Goal: Task Accomplishment & Management: Use online tool/utility

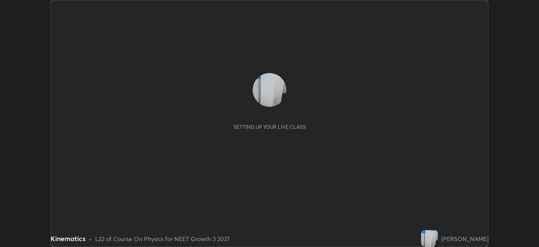
scroll to position [247, 539]
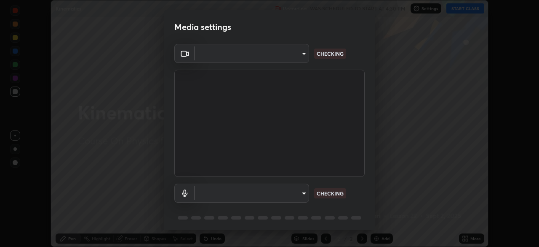
type input "d10c109aa59025644ba7edd1bef6a8bbd9148f5c0e42e0061cc93a7ea18e6f74"
type input "792928ed9933839fa5694f16b131ea396fa0908cd0be11279836ce0f25cd9f22"
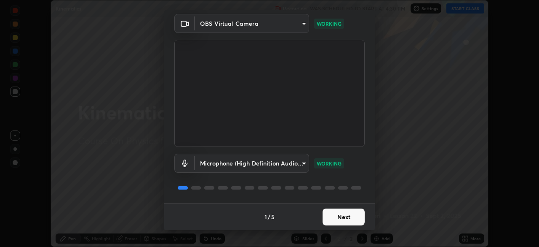
click at [332, 220] on button "Next" at bounding box center [344, 216] width 42 height 17
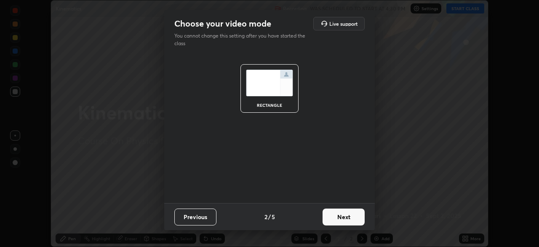
click at [331, 218] on button "Next" at bounding box center [344, 216] width 42 height 17
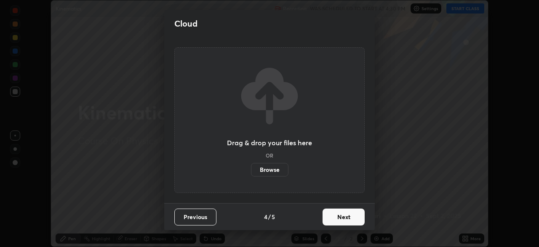
click at [343, 215] on button "Next" at bounding box center [344, 216] width 42 height 17
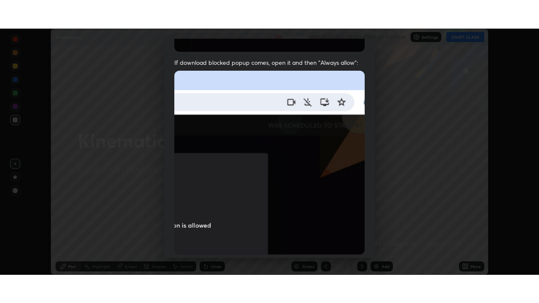
scroll to position [202, 0]
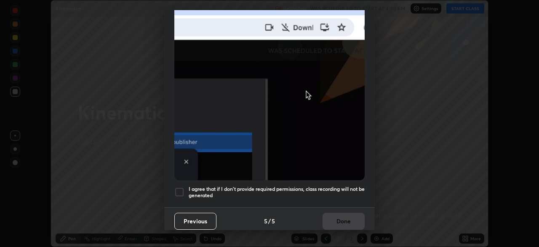
click at [181, 190] on div at bounding box center [179, 192] width 10 height 10
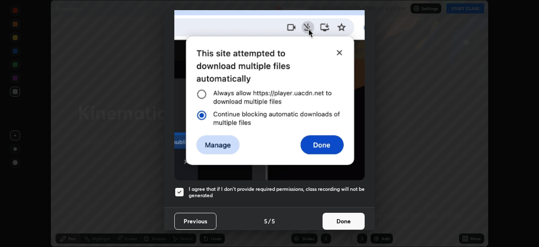
click at [330, 223] on button "Done" at bounding box center [344, 220] width 42 height 17
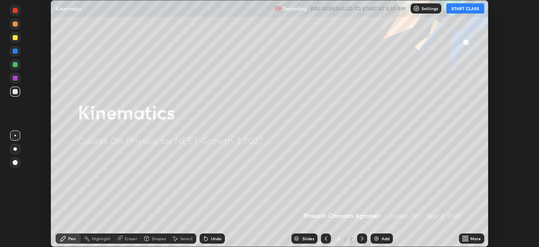
click at [466, 240] on icon at bounding box center [467, 240] width 2 height 2
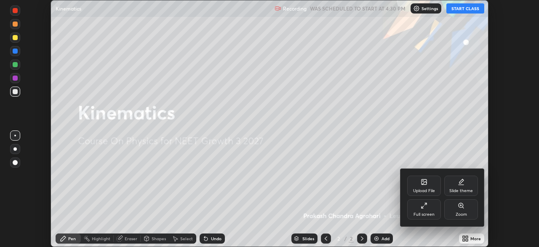
click at [421, 207] on div "Full screen" at bounding box center [425, 209] width 34 height 20
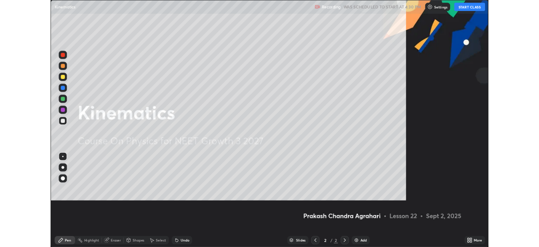
scroll to position [303, 539]
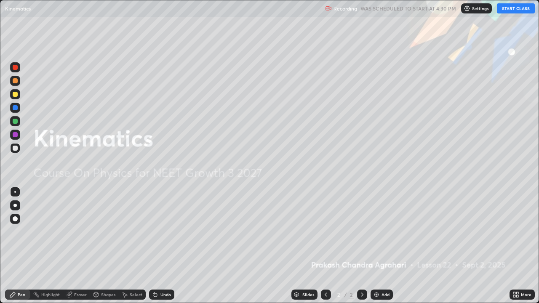
click at [515, 246] on icon at bounding box center [515, 293] width 2 height 2
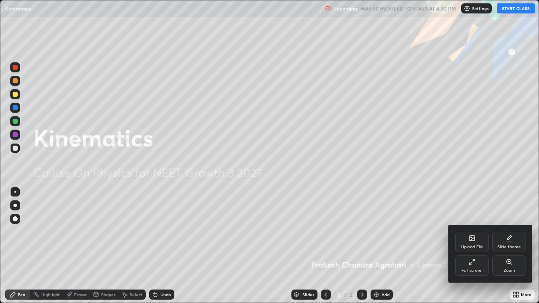
click at [471, 246] on icon at bounding box center [472, 262] width 7 height 7
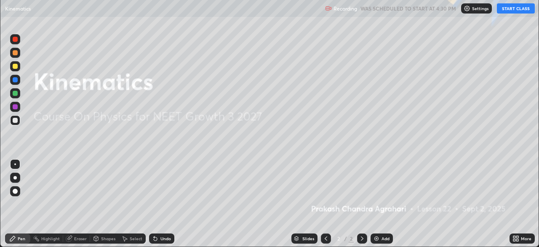
scroll to position [41897, 41605]
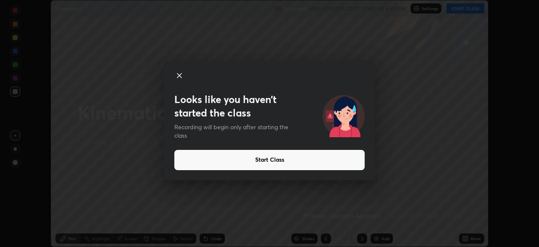
click at [296, 157] on button "Start Class" at bounding box center [269, 160] width 190 height 20
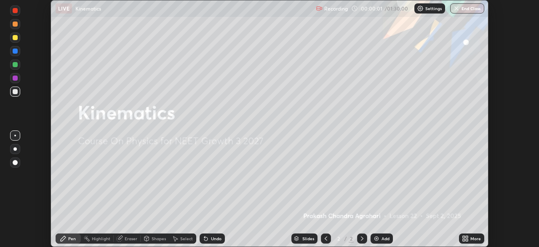
click at [464, 237] on icon at bounding box center [464, 237] width 2 height 2
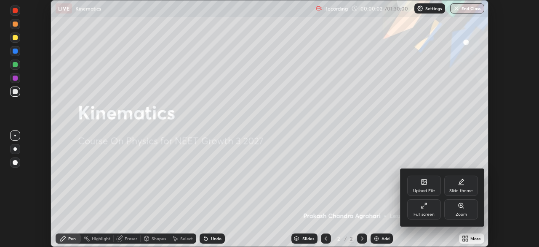
click at [425, 184] on icon at bounding box center [424, 181] width 7 height 7
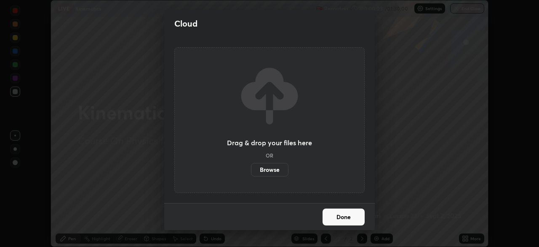
click at [282, 167] on label "Browse" at bounding box center [270, 169] width 38 height 13
click at [251, 167] on input "Browse" at bounding box center [251, 169] width 0 height 13
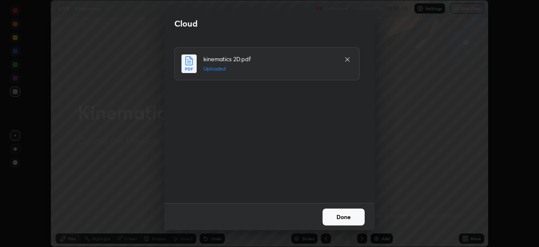
click at [339, 216] on button "Done" at bounding box center [344, 216] width 42 height 17
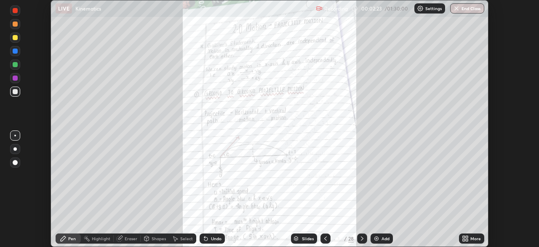
click at [464, 238] on icon at bounding box center [465, 238] width 7 height 7
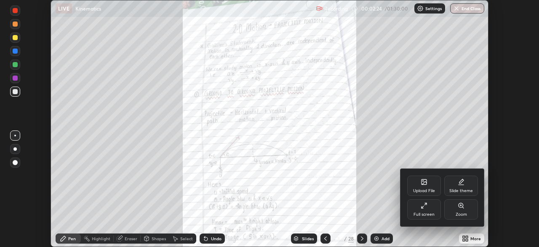
click at [422, 184] on icon at bounding box center [424, 181] width 7 height 7
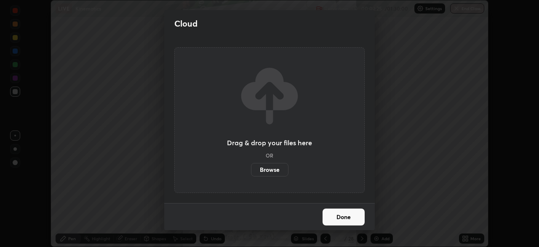
click at [275, 168] on label "Browse" at bounding box center [270, 169] width 38 height 13
click at [251, 168] on input "Browse" at bounding box center [251, 169] width 0 height 13
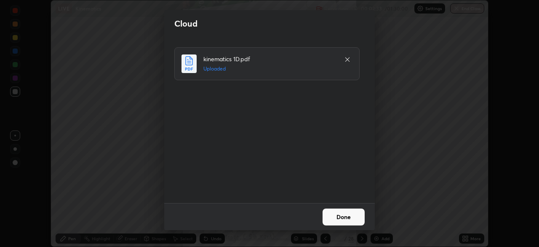
click at [343, 213] on button "Done" at bounding box center [344, 216] width 42 height 17
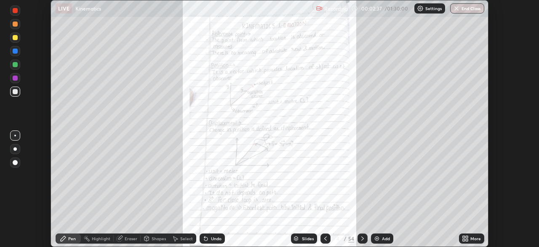
click at [362, 239] on icon at bounding box center [363, 238] width 3 height 4
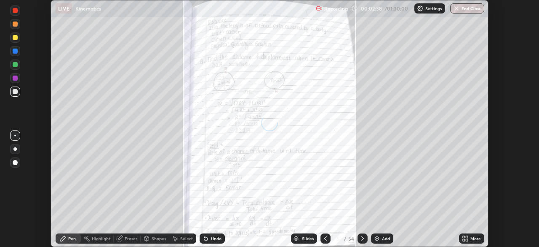
click at [359, 235] on icon at bounding box center [362, 238] width 7 height 7
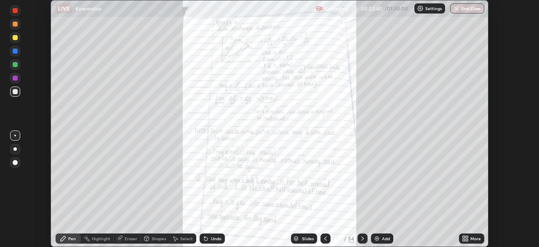
click at [363, 237] on icon at bounding box center [362, 238] width 7 height 7
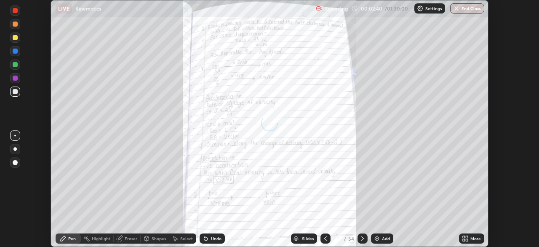
click at [363, 237] on icon at bounding box center [362, 238] width 7 height 7
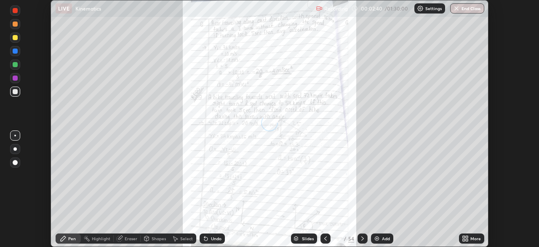
click at [362, 237] on icon at bounding box center [363, 238] width 3 height 4
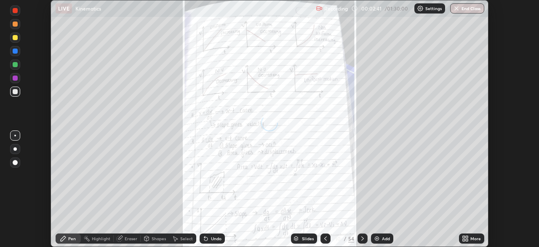
click at [361, 237] on icon at bounding box center [362, 238] width 7 height 7
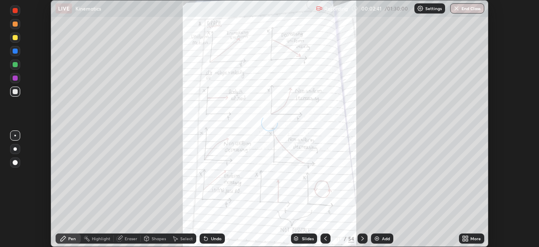
click at [361, 237] on icon at bounding box center [362, 238] width 7 height 7
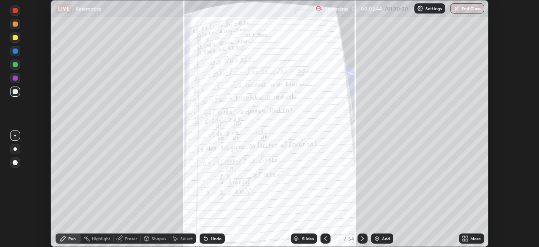
click at [362, 238] on icon at bounding box center [362, 238] width 7 height 7
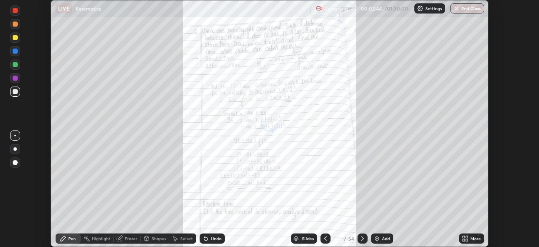
click at [362, 239] on icon at bounding box center [362, 238] width 7 height 7
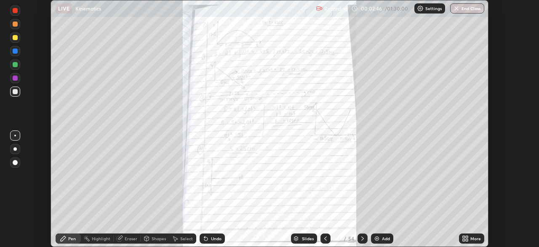
click at [362, 238] on icon at bounding box center [362, 238] width 7 height 7
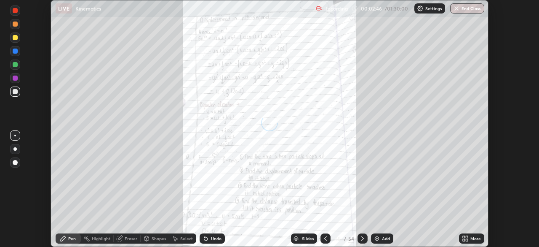
click at [362, 238] on icon at bounding box center [362, 238] width 7 height 7
click at [362, 239] on icon at bounding box center [363, 238] width 3 height 4
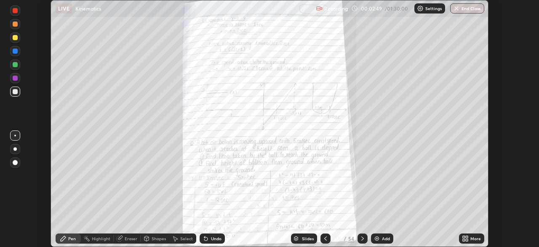
click at [362, 240] on icon at bounding box center [362, 238] width 7 height 7
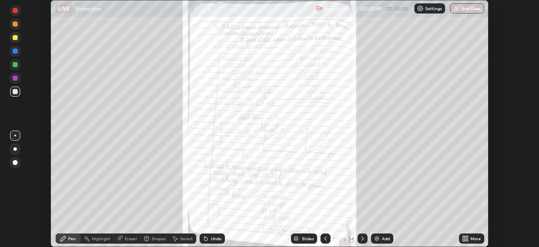
click at [362, 238] on icon at bounding box center [362, 238] width 7 height 7
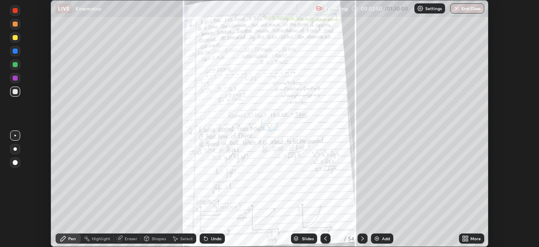
click at [362, 238] on icon at bounding box center [362, 238] width 7 height 7
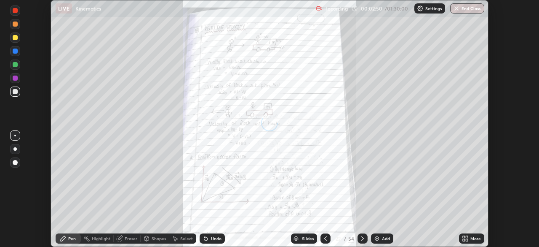
click at [362, 238] on icon at bounding box center [362, 238] width 7 height 7
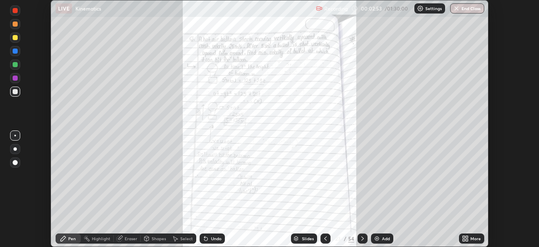
click at [362, 239] on icon at bounding box center [363, 238] width 3 height 4
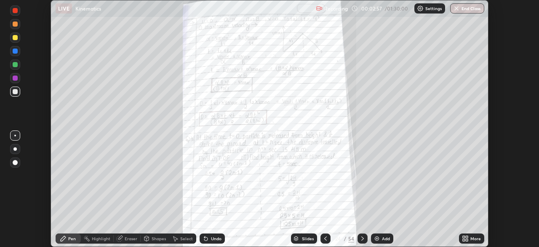
click at [322, 242] on div at bounding box center [326, 238] width 10 height 10
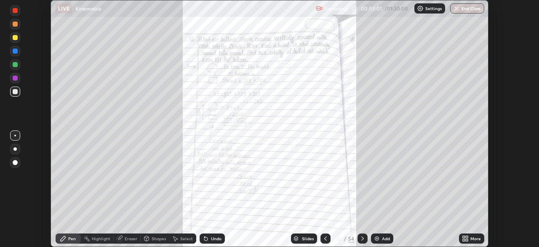
click at [325, 240] on icon at bounding box center [325, 238] width 7 height 7
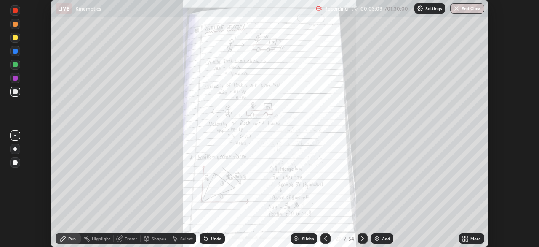
click at [325, 238] on icon at bounding box center [325, 238] width 7 height 7
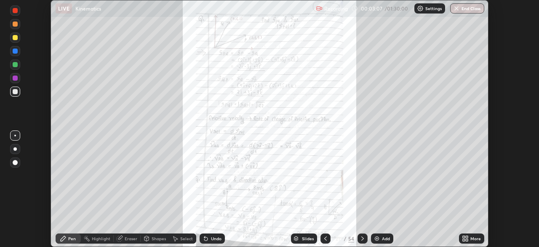
click at [325, 238] on icon at bounding box center [325, 238] width 7 height 7
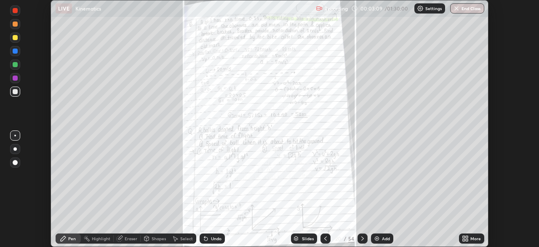
click at [325, 238] on icon at bounding box center [325, 238] width 7 height 7
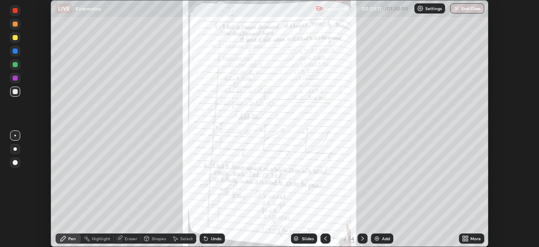
click at [329, 240] on div at bounding box center [326, 238] width 10 height 10
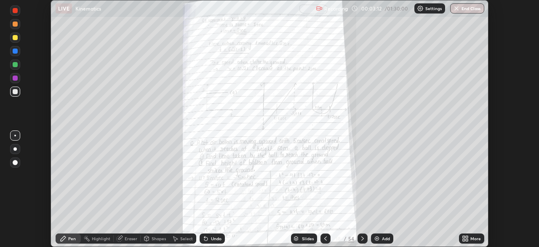
click at [329, 234] on div at bounding box center [326, 238] width 10 height 10
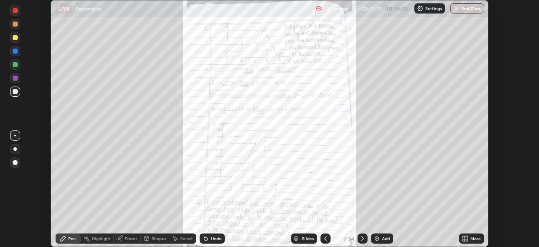
click at [325, 238] on icon at bounding box center [325, 238] width 7 height 7
click at [324, 237] on icon at bounding box center [325, 238] width 7 height 7
click at [321, 241] on div at bounding box center [326, 238] width 10 height 10
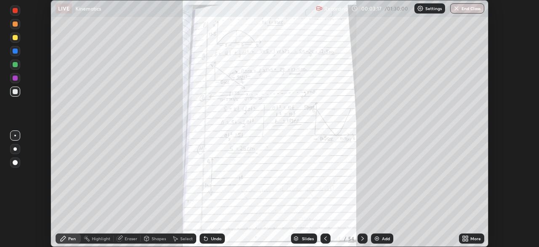
click at [325, 238] on icon at bounding box center [326, 238] width 3 height 4
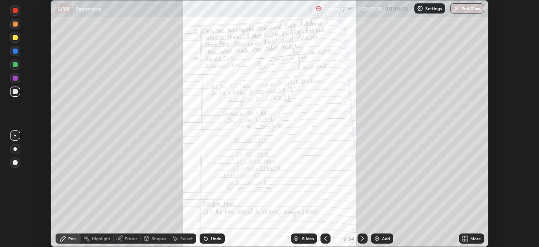
click at [321, 237] on div at bounding box center [326, 238] width 10 height 10
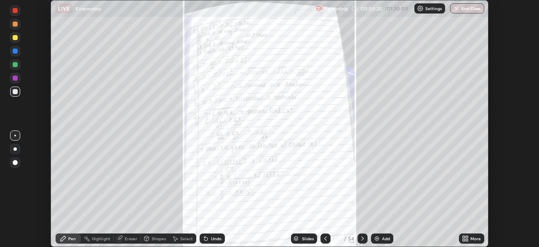
click at [321, 236] on div at bounding box center [326, 238] width 10 height 10
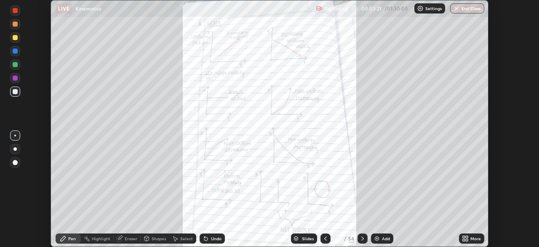
click at [325, 238] on icon at bounding box center [325, 238] width 7 height 7
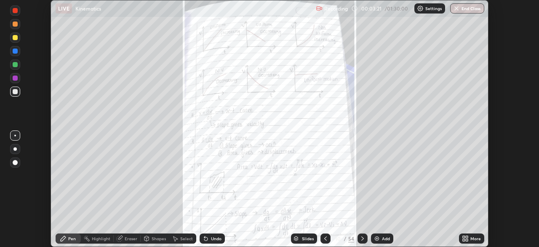
click at [321, 235] on div at bounding box center [326, 238] width 10 height 10
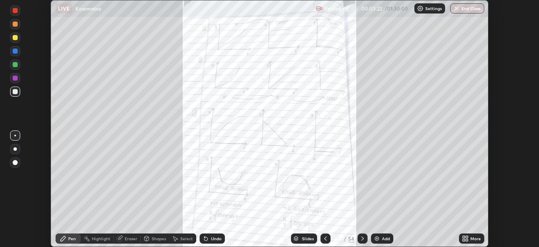
click at [321, 235] on div at bounding box center [326, 238] width 10 height 10
click at [325, 238] on icon at bounding box center [325, 238] width 7 height 7
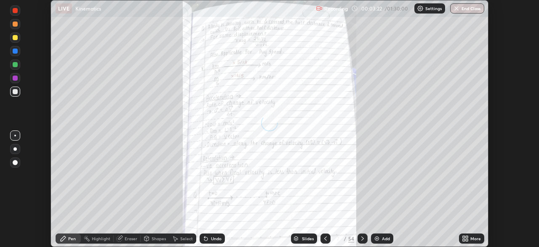
click at [325, 238] on icon at bounding box center [325, 238] width 7 height 7
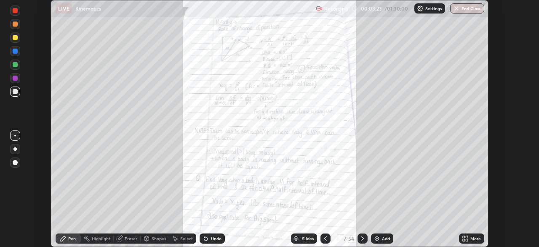
click at [321, 236] on div at bounding box center [326, 238] width 10 height 10
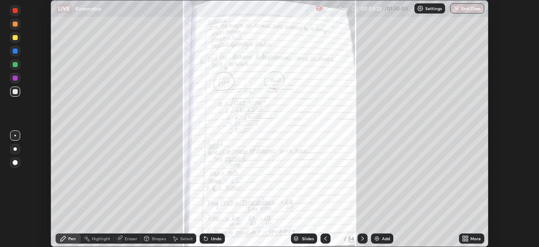
click at [321, 236] on div at bounding box center [326, 238] width 10 height 10
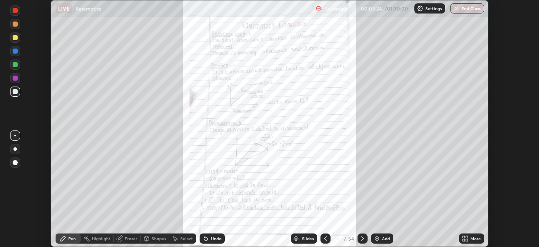
click at [321, 236] on div at bounding box center [326, 238] width 10 height 10
click at [358, 235] on div at bounding box center [363, 238] width 10 height 10
click at [362, 238] on icon at bounding box center [362, 238] width 7 height 7
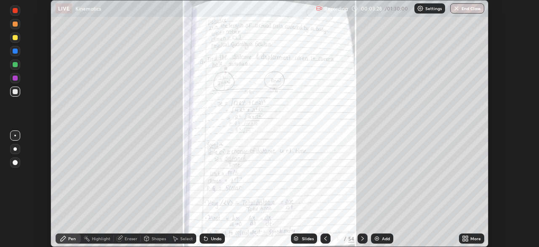
click at [362, 238] on icon at bounding box center [362, 238] width 7 height 7
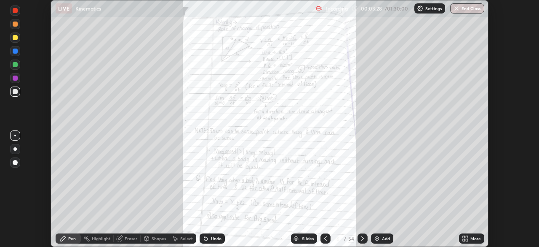
click at [362, 238] on icon at bounding box center [362, 238] width 7 height 7
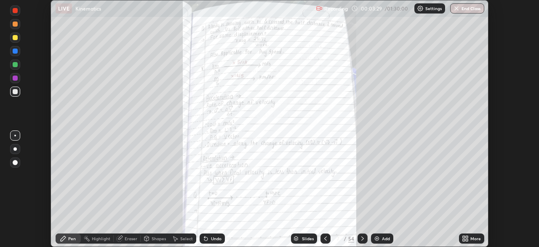
click at [362, 238] on icon at bounding box center [362, 238] width 7 height 7
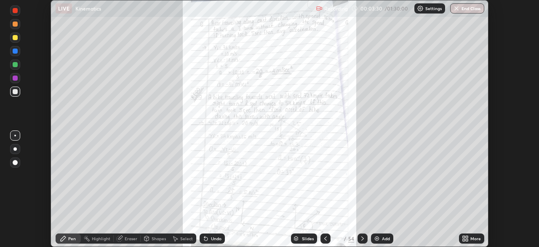
click at [362, 238] on icon at bounding box center [362, 238] width 7 height 7
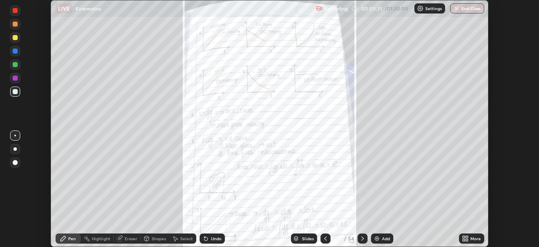
click at [360, 237] on icon at bounding box center [362, 238] width 7 height 7
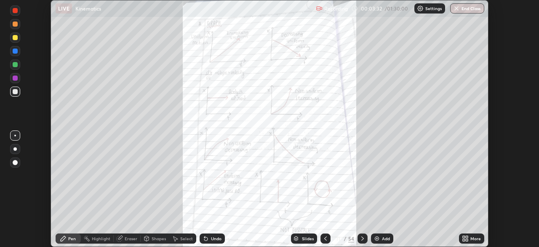
click at [325, 238] on icon at bounding box center [325, 238] width 7 height 7
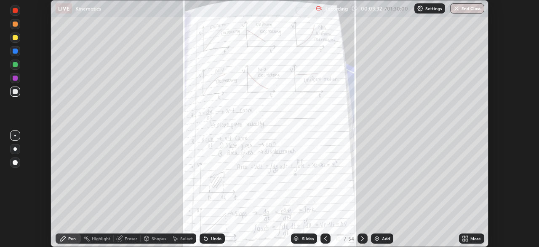
click at [321, 238] on div at bounding box center [326, 238] width 10 height 10
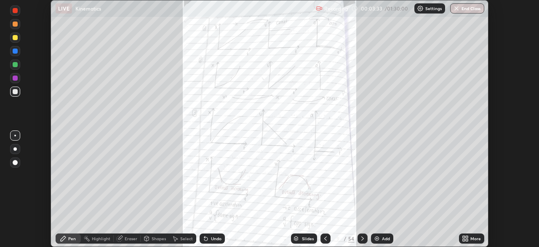
click at [321, 238] on div at bounding box center [326, 238] width 10 height 10
click at [358, 235] on div at bounding box center [363, 238] width 10 height 10
click at [362, 238] on icon at bounding box center [362, 238] width 7 height 7
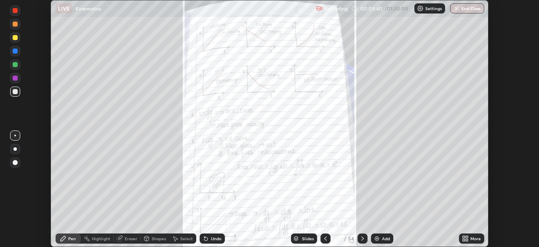
click at [359, 241] on icon at bounding box center [362, 238] width 7 height 7
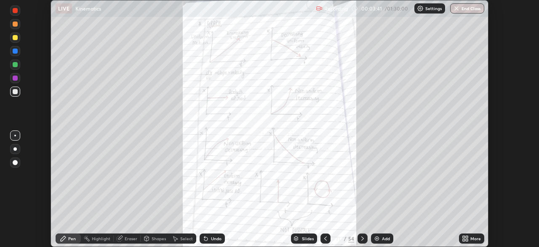
click at [362, 238] on icon at bounding box center [362, 238] width 7 height 7
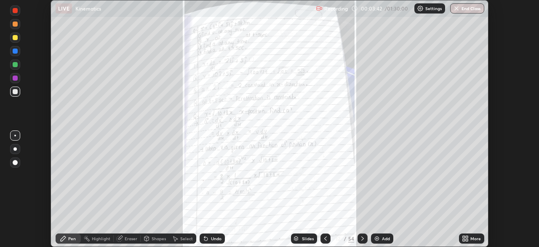
click at [358, 241] on div at bounding box center [363, 238] width 10 height 10
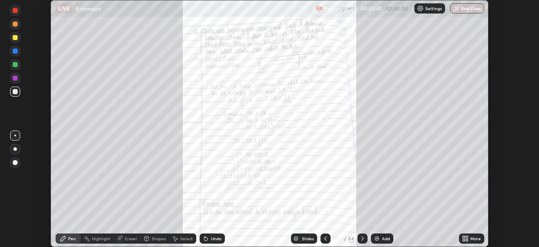
click at [360, 237] on icon at bounding box center [362, 238] width 7 height 7
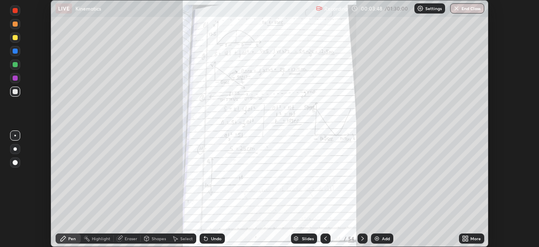
click at [362, 237] on icon at bounding box center [362, 238] width 7 height 7
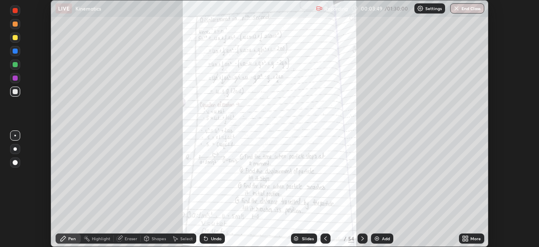
click at [358, 239] on div at bounding box center [363, 238] width 10 height 10
click at [352, 238] on div "54" at bounding box center [352, 238] width 6 height 8
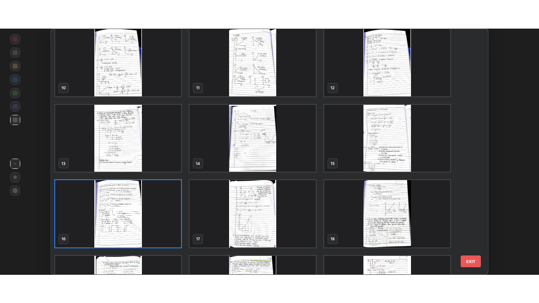
scroll to position [232, 0]
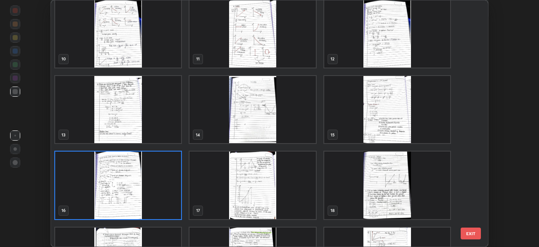
click at [153, 117] on img "grid" at bounding box center [118, 109] width 126 height 67
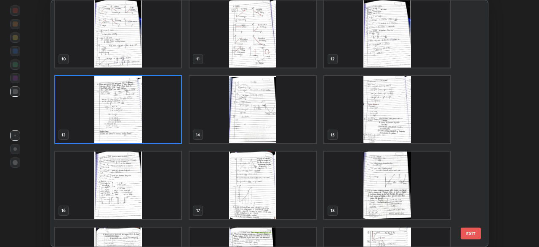
click at [156, 125] on img "grid" at bounding box center [118, 109] width 126 height 67
click at [154, 125] on img "grid" at bounding box center [118, 109] width 126 height 67
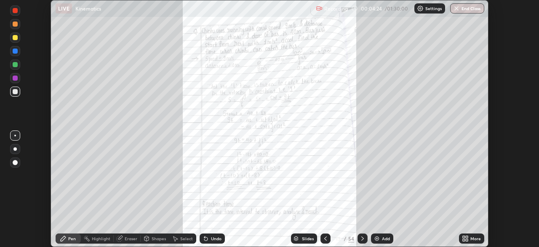
click at [325, 239] on icon at bounding box center [326, 238] width 3 height 4
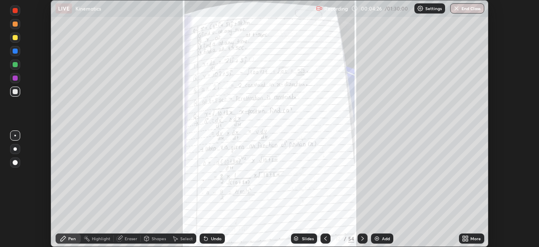
click at [364, 232] on div at bounding box center [363, 238] width 10 height 17
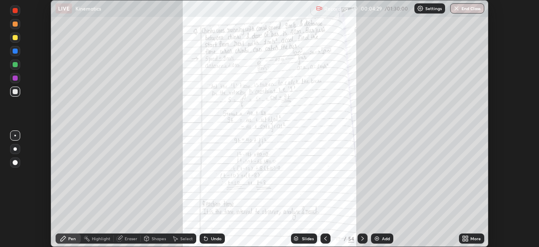
click at [465, 236] on icon at bounding box center [464, 237] width 2 height 2
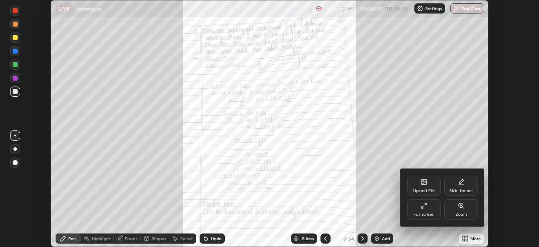
click at [426, 211] on div "Full screen" at bounding box center [425, 209] width 34 height 20
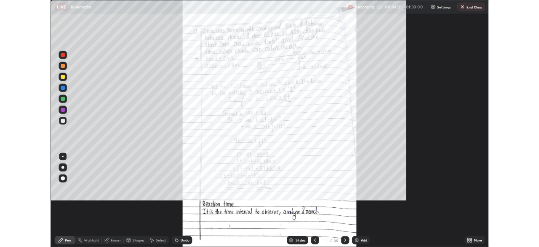
scroll to position [303, 539]
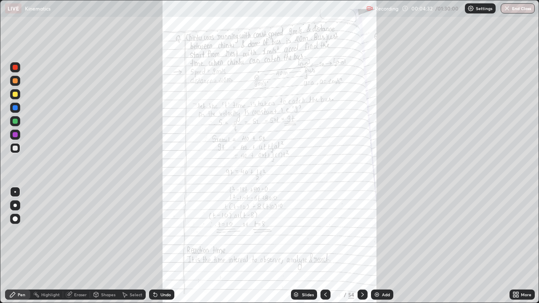
click at [515, 246] on icon at bounding box center [515, 293] width 2 height 2
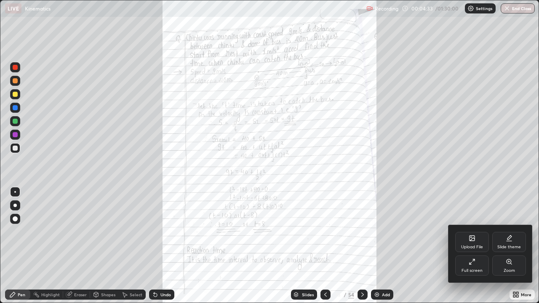
click at [507, 246] on icon at bounding box center [509, 262] width 7 height 7
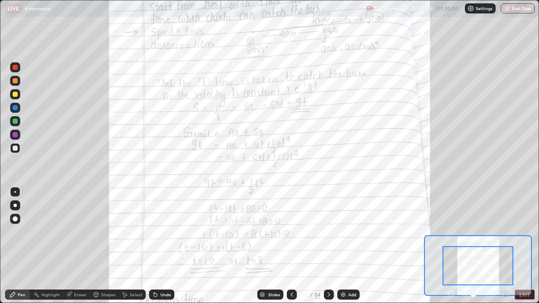
click at [505, 246] on icon at bounding box center [505, 294] width 2 height 0
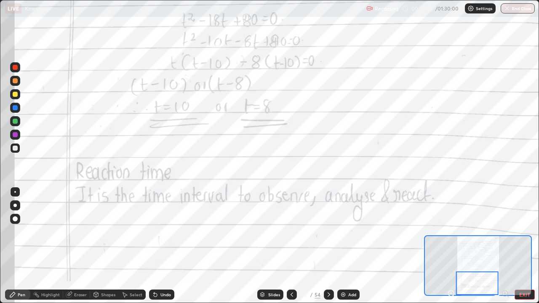
click at [328, 246] on div at bounding box center [329, 295] width 10 height 17
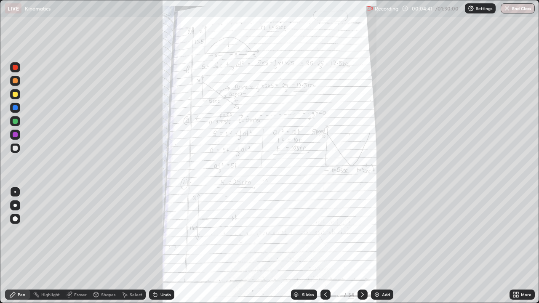
click at [362, 246] on icon at bounding box center [362, 295] width 7 height 7
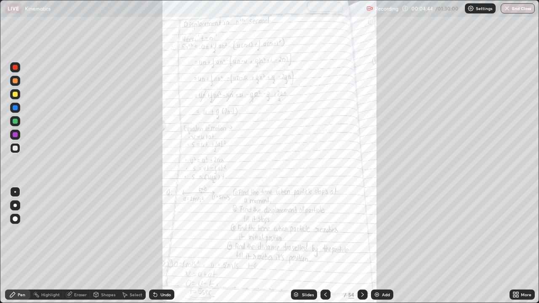
click at [362, 246] on icon at bounding box center [362, 295] width 7 height 7
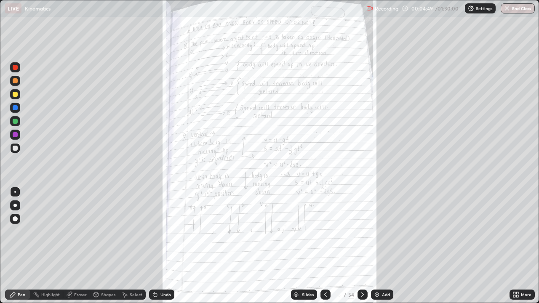
click at [362, 246] on icon at bounding box center [362, 295] width 7 height 7
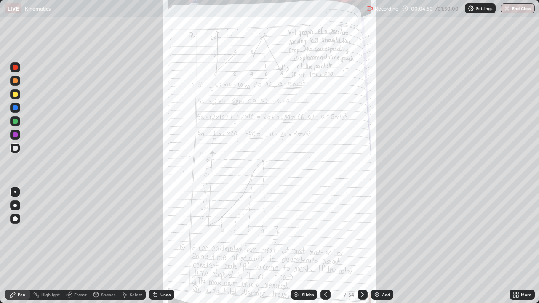
click at [358, 246] on div at bounding box center [363, 295] width 10 height 10
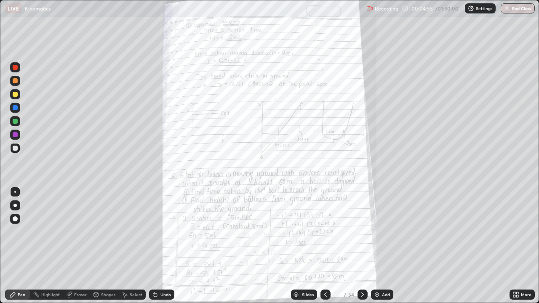
click at [326, 246] on icon at bounding box center [325, 295] width 7 height 7
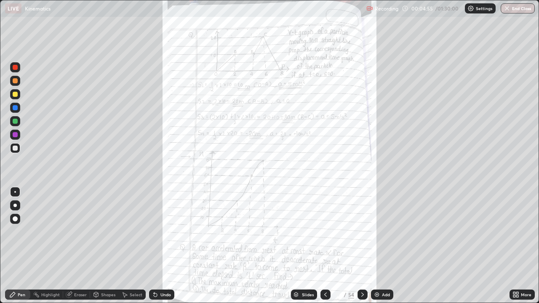
click at [325, 246] on icon at bounding box center [326, 295] width 3 height 4
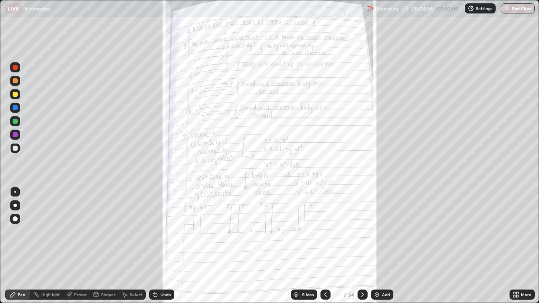
click at [324, 246] on icon at bounding box center [325, 295] width 7 height 7
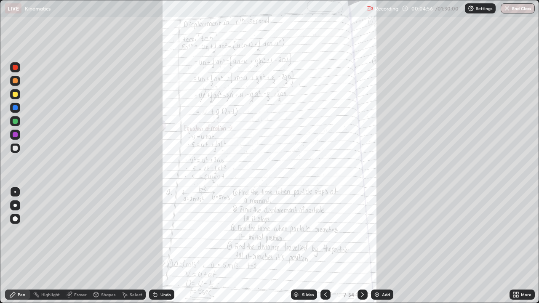
click at [325, 246] on icon at bounding box center [325, 295] width 7 height 7
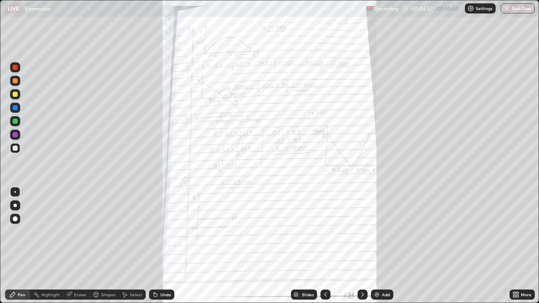
click at [325, 246] on icon at bounding box center [325, 295] width 7 height 7
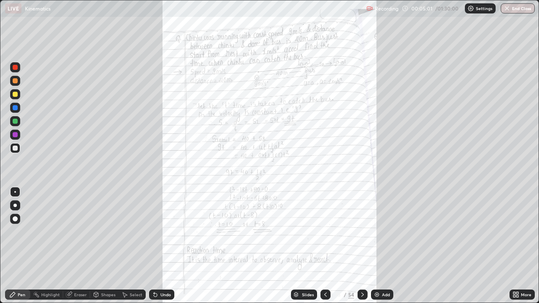
click at [515, 246] on icon at bounding box center [515, 293] width 2 height 2
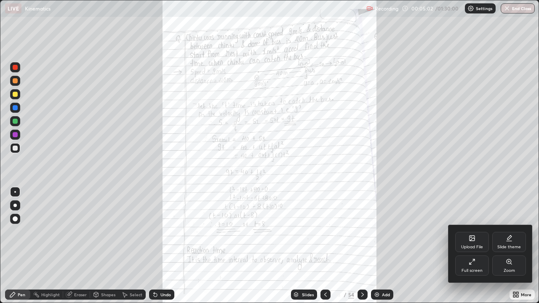
click at [509, 246] on div "Zoom" at bounding box center [510, 266] width 34 height 20
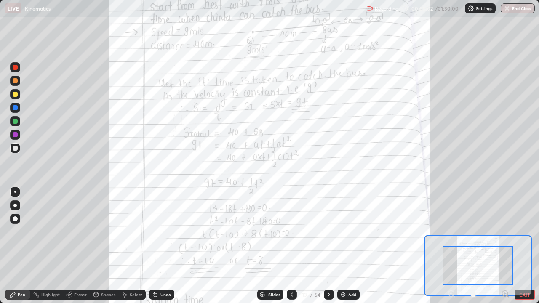
click at [505, 246] on icon at bounding box center [505, 294] width 2 height 0
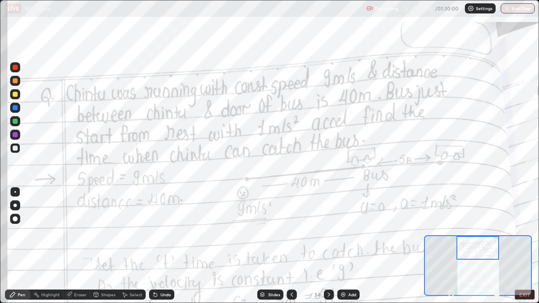
click at [16, 137] on div at bounding box center [15, 134] width 5 height 5
click at [13, 135] on div at bounding box center [15, 134] width 5 height 5
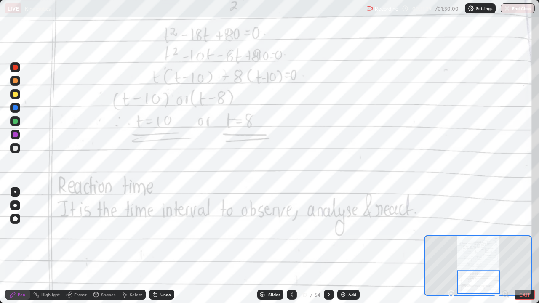
click at [328, 246] on icon at bounding box center [329, 295] width 7 height 7
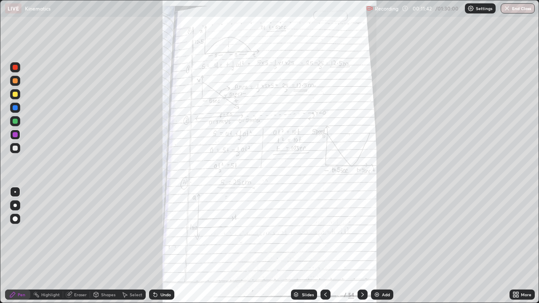
click at [362, 246] on icon at bounding box center [362, 295] width 7 height 7
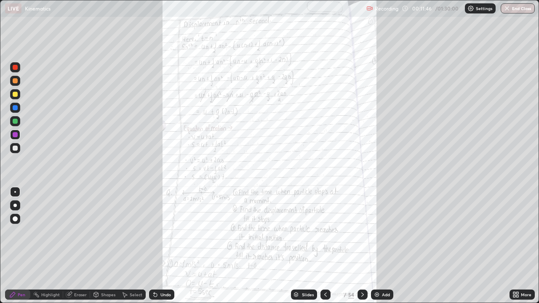
click at [362, 246] on icon at bounding box center [362, 295] width 7 height 7
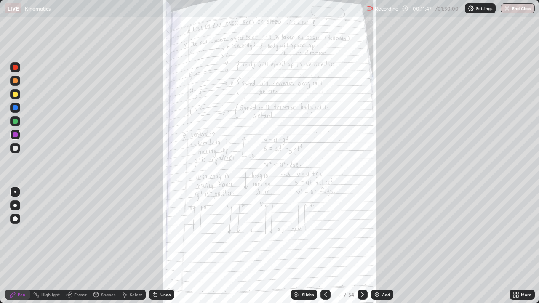
click at [325, 246] on icon at bounding box center [325, 295] width 7 height 7
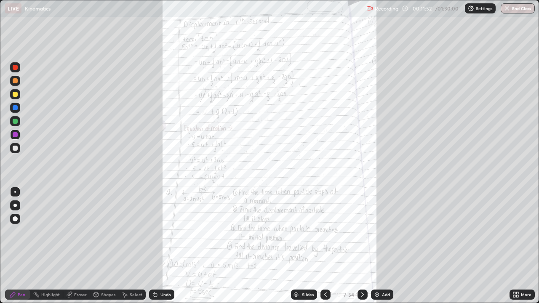
click at [361, 246] on icon at bounding box center [362, 295] width 7 height 7
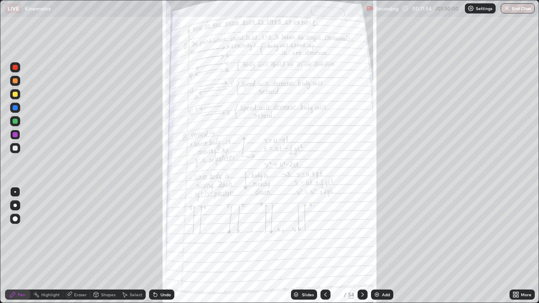
click at [362, 246] on icon at bounding box center [362, 295] width 7 height 7
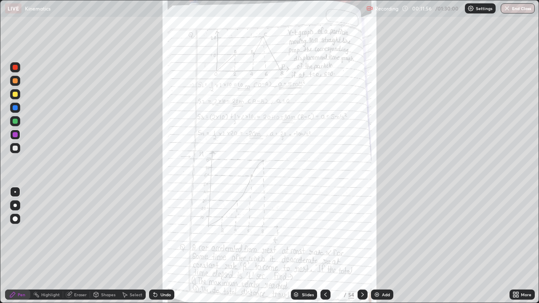
click at [362, 246] on icon at bounding box center [362, 295] width 7 height 7
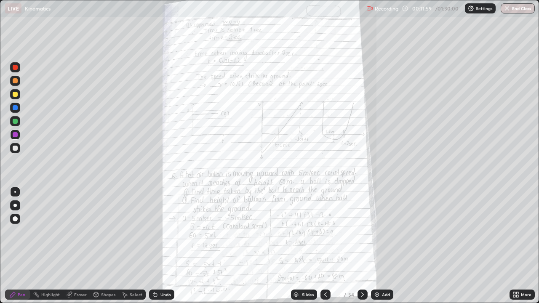
click at [515, 246] on icon at bounding box center [515, 293] width 2 height 2
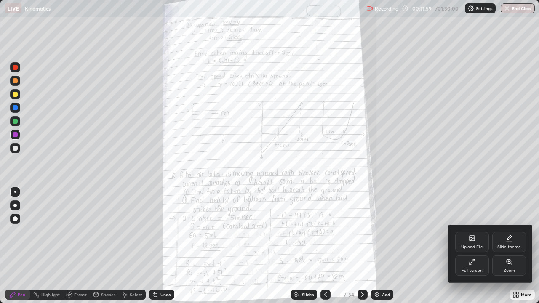
click at [508, 246] on div "Zoom" at bounding box center [510, 266] width 34 height 20
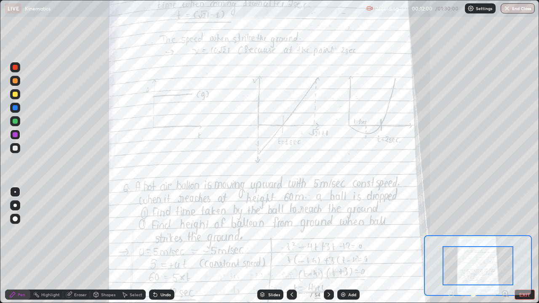
click at [493, 246] on div at bounding box center [478, 266] width 71 height 39
click at [454, 246] on div at bounding box center [479, 295] width 62 height 10
click at [452, 246] on div at bounding box center [479, 295] width 62 height 10
click at [455, 246] on div at bounding box center [479, 295] width 62 height 10
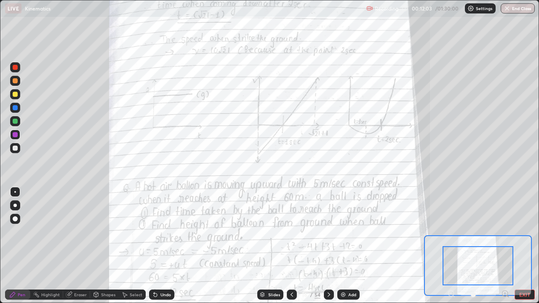
click at [504, 246] on icon at bounding box center [506, 294] width 8 height 8
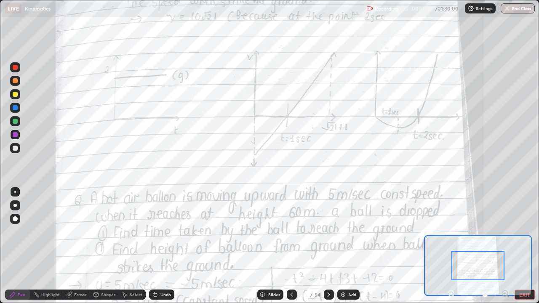
click at [504, 246] on icon at bounding box center [506, 294] width 8 height 8
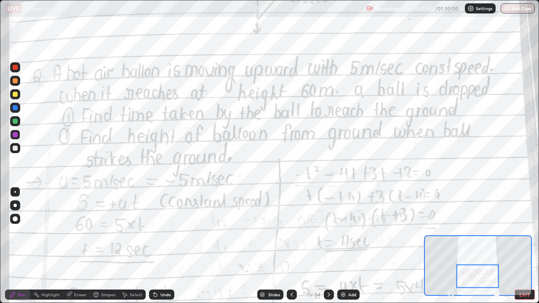
click at [523, 246] on button "EXIT" at bounding box center [525, 295] width 20 height 10
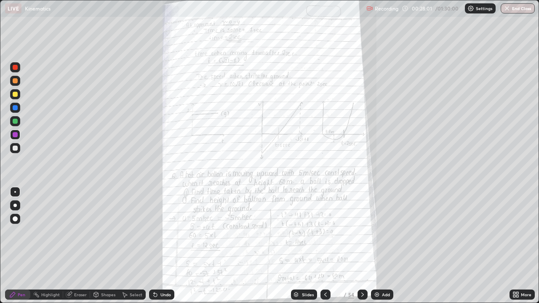
click at [514, 246] on icon at bounding box center [515, 293] width 2 height 2
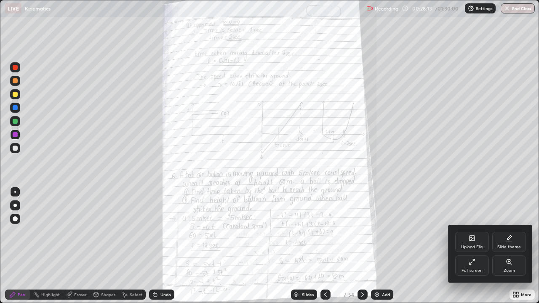
click at [478, 246] on div "Full screen" at bounding box center [473, 266] width 34 height 20
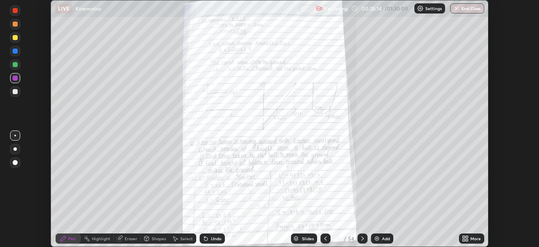
scroll to position [41897, 41605]
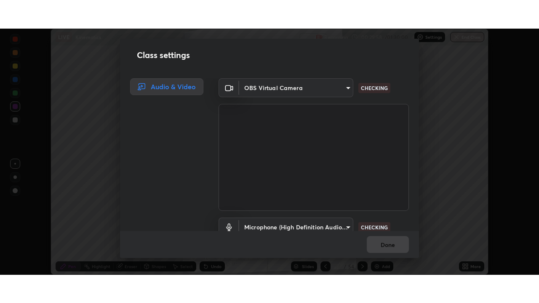
scroll to position [38, 0]
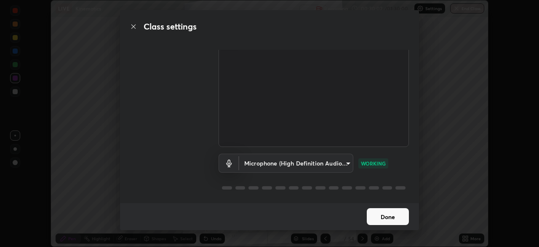
click at [393, 212] on button "Done" at bounding box center [388, 216] width 42 height 17
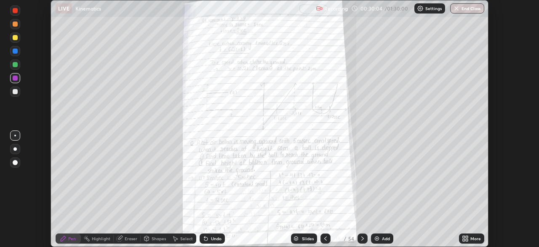
click at [467, 236] on icon at bounding box center [467, 237] width 2 height 2
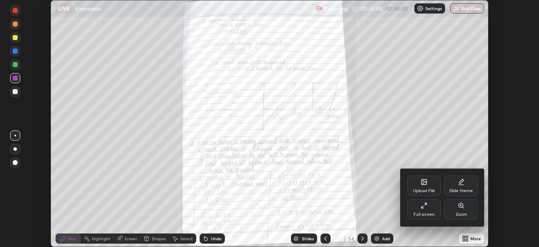
click at [426, 207] on icon at bounding box center [424, 205] width 7 height 7
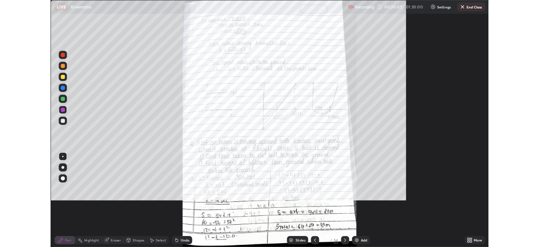
scroll to position [303, 539]
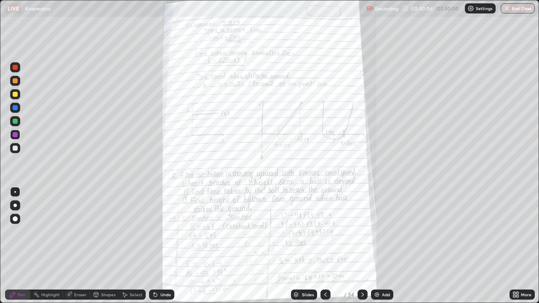
click at [378, 246] on img at bounding box center [377, 295] width 7 height 7
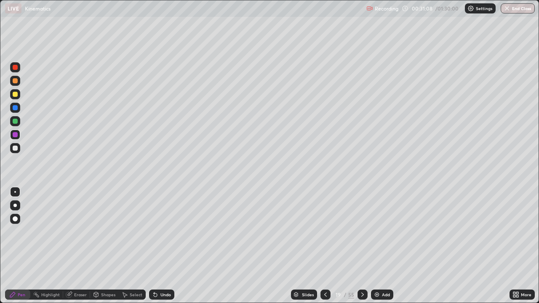
click at [105, 246] on div "Shapes" at bounding box center [104, 295] width 29 height 10
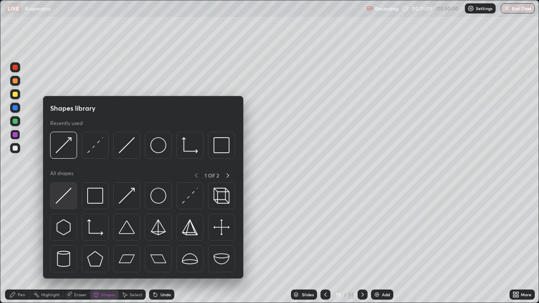
click at [70, 201] on img at bounding box center [64, 196] width 16 height 16
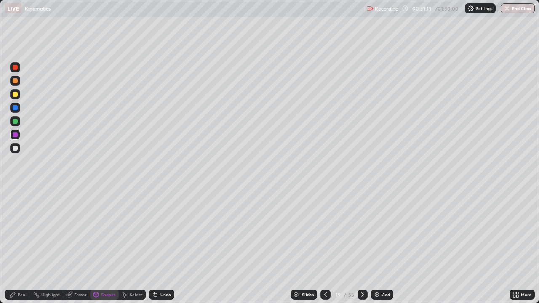
click at [16, 149] on div at bounding box center [15, 148] width 5 height 5
click at [164, 246] on div "Undo" at bounding box center [166, 295] width 11 height 4
click at [108, 246] on div "Shapes" at bounding box center [108, 295] width 14 height 4
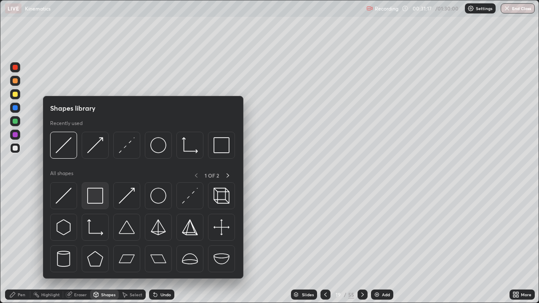
click at [89, 198] on img at bounding box center [95, 196] width 16 height 16
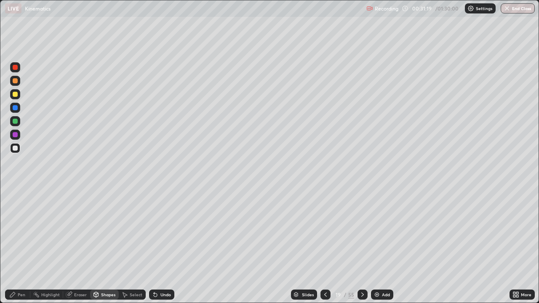
click at [19, 246] on div "Pen" at bounding box center [17, 295] width 25 height 10
click at [158, 246] on div "Undo" at bounding box center [161, 295] width 25 height 10
click at [161, 246] on div "Undo" at bounding box center [166, 295] width 11 height 4
click at [161, 246] on div "Undo" at bounding box center [161, 295] width 25 height 10
click at [132, 246] on div "Select" at bounding box center [136, 295] width 13 height 4
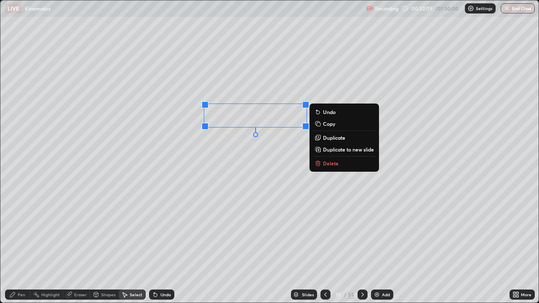
click at [323, 138] on p "Duplicate" at bounding box center [334, 137] width 22 height 7
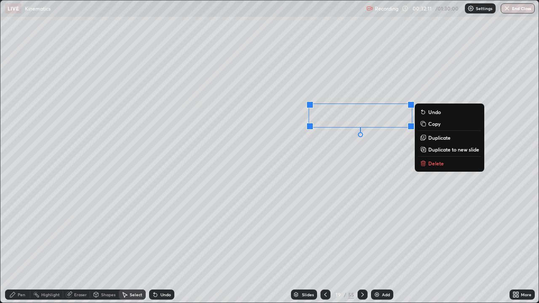
click at [286, 162] on div "0 ° Undo Copy Duplicate Duplicate to new slide Delete" at bounding box center [269, 151] width 539 height 303
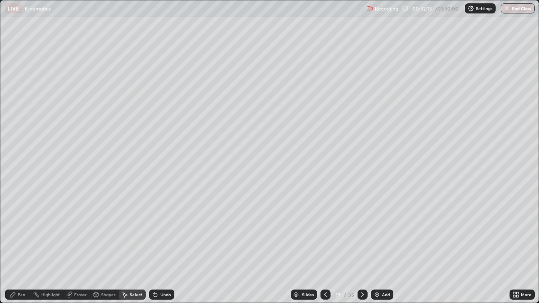
click at [26, 246] on div "Pen" at bounding box center [17, 295] width 25 height 10
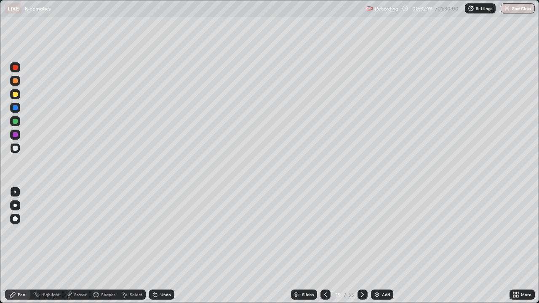
click at [78, 246] on div "Eraser" at bounding box center [80, 295] width 13 height 4
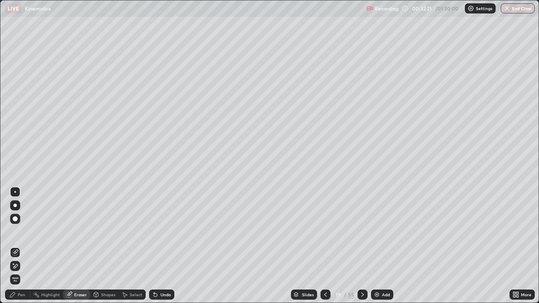
click at [13, 246] on icon at bounding box center [13, 264] width 1 height 1
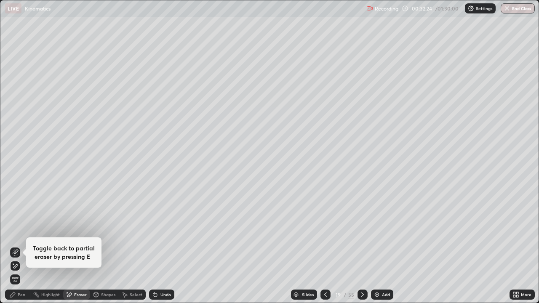
click at [161, 246] on div "Undo" at bounding box center [166, 295] width 11 height 4
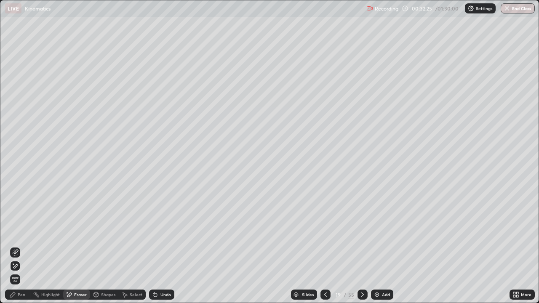
click at [163, 246] on div "Undo" at bounding box center [166, 295] width 11 height 4
click at [164, 246] on div "Undo" at bounding box center [166, 295] width 11 height 4
click at [165, 246] on div "Undo" at bounding box center [166, 295] width 11 height 4
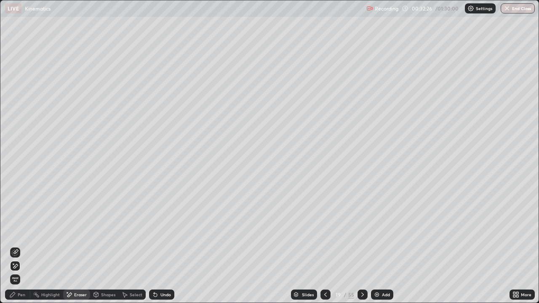
click at [165, 246] on div "Undo" at bounding box center [166, 295] width 11 height 4
click at [21, 246] on div "Pen" at bounding box center [22, 295] width 8 height 4
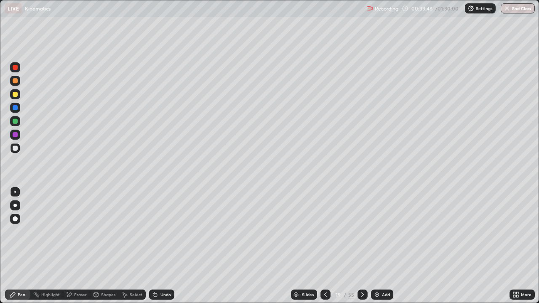
click at [70, 246] on icon at bounding box center [69, 295] width 5 height 4
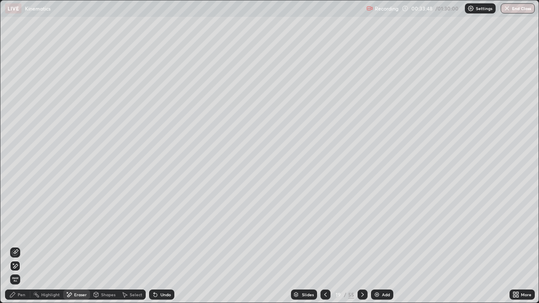
click at [19, 246] on div "Pen" at bounding box center [22, 295] width 8 height 4
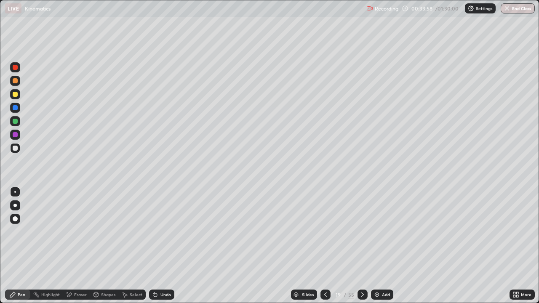
click at [77, 246] on div "Eraser" at bounding box center [80, 295] width 13 height 4
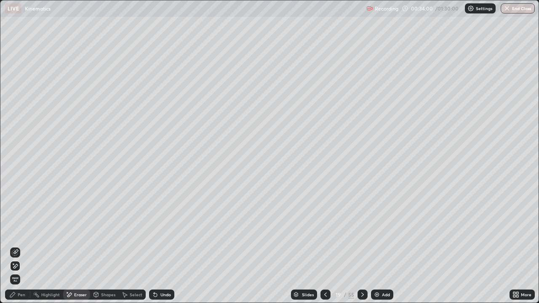
click at [21, 246] on div "Pen" at bounding box center [22, 295] width 8 height 4
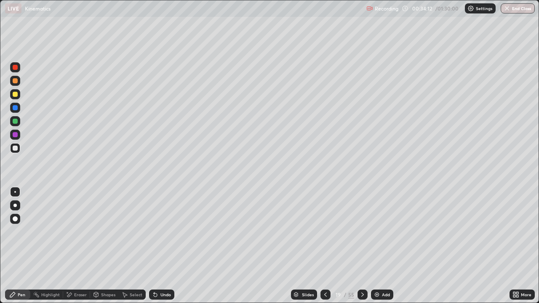
click at [14, 98] on div at bounding box center [15, 94] width 10 height 10
click at [133, 246] on div "Select" at bounding box center [132, 295] width 27 height 10
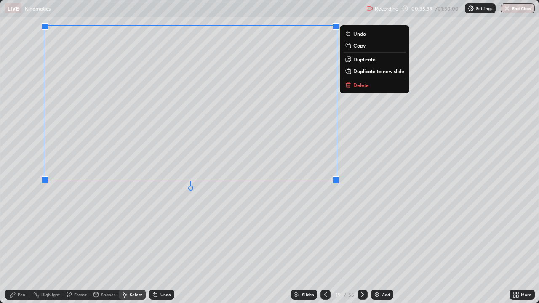
click at [294, 208] on div "0 ° Undo Copy Duplicate Duplicate to new slide Delete" at bounding box center [269, 151] width 539 height 303
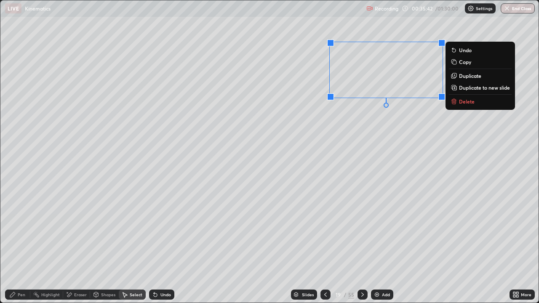
click at [325, 155] on div "0 ° Undo Copy Duplicate Duplicate to new slide Delete" at bounding box center [269, 151] width 539 height 303
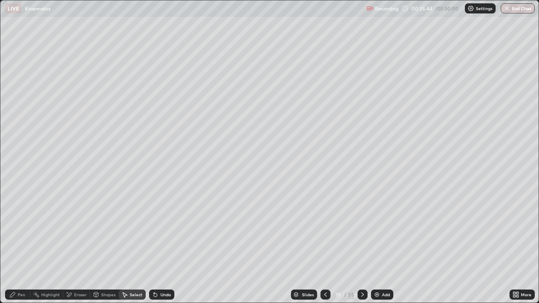
click at [25, 246] on div "Pen" at bounding box center [17, 295] width 25 height 10
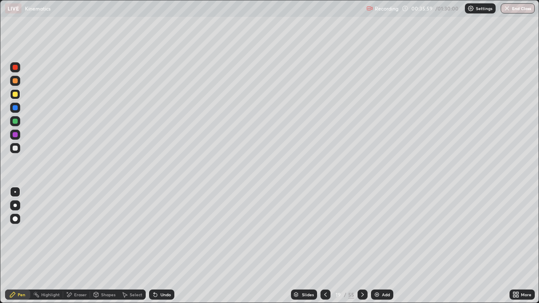
click at [161, 246] on div "Undo" at bounding box center [166, 295] width 11 height 4
click at [164, 246] on div "Undo" at bounding box center [166, 295] width 11 height 4
click at [168, 246] on div "Undo" at bounding box center [166, 295] width 11 height 4
click at [169, 246] on div "Undo" at bounding box center [166, 295] width 11 height 4
click at [171, 246] on div "Undo" at bounding box center [161, 295] width 25 height 10
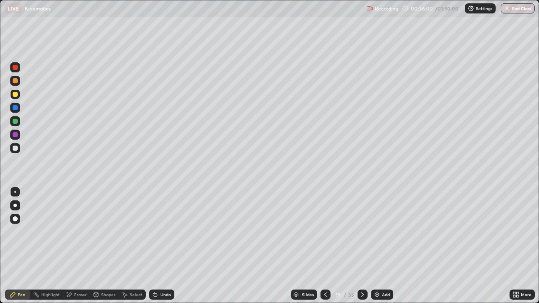
click at [172, 246] on div "Undo" at bounding box center [161, 295] width 25 height 10
click at [169, 246] on div "Undo" at bounding box center [161, 295] width 25 height 10
click at [161, 246] on div "Undo" at bounding box center [166, 295] width 11 height 4
click at [164, 246] on div "Undo" at bounding box center [166, 295] width 11 height 4
click at [81, 246] on div "Eraser" at bounding box center [80, 295] width 13 height 4
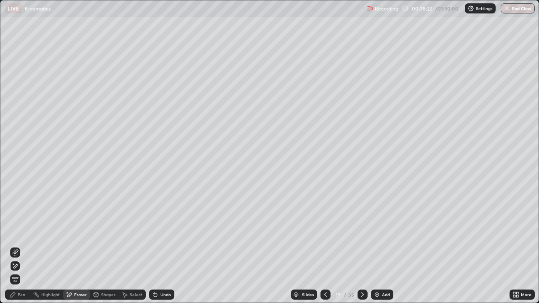
click at [21, 246] on div "Pen" at bounding box center [22, 295] width 8 height 4
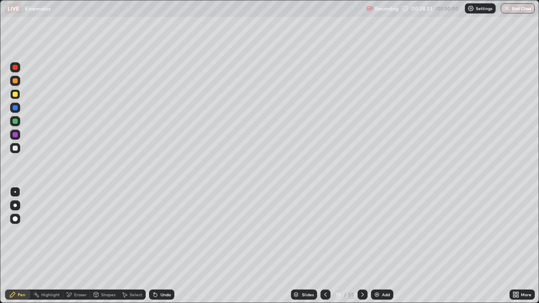
click at [79, 246] on div "Eraser" at bounding box center [80, 295] width 13 height 4
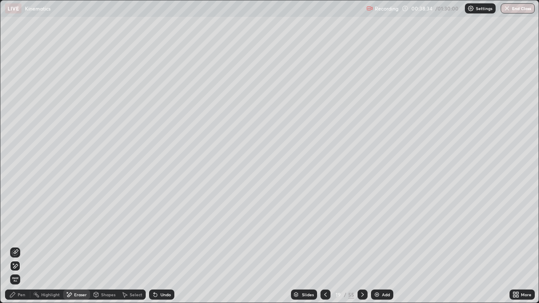
click at [21, 246] on div "Pen" at bounding box center [22, 295] width 8 height 4
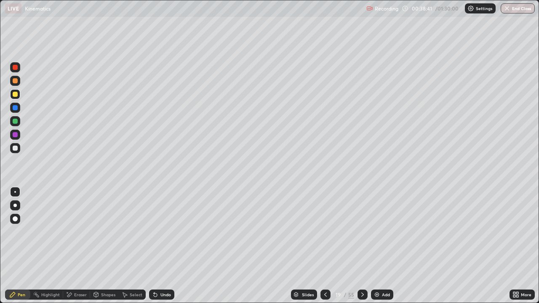
click at [72, 246] on icon at bounding box center [69, 295] width 7 height 7
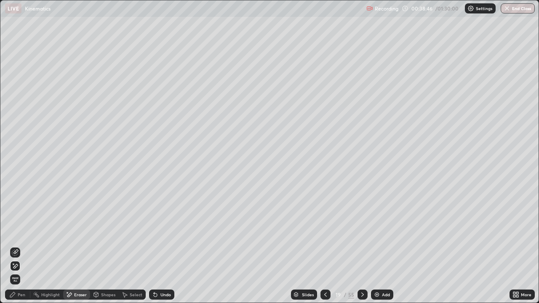
click at [24, 246] on div "Pen" at bounding box center [17, 295] width 25 height 10
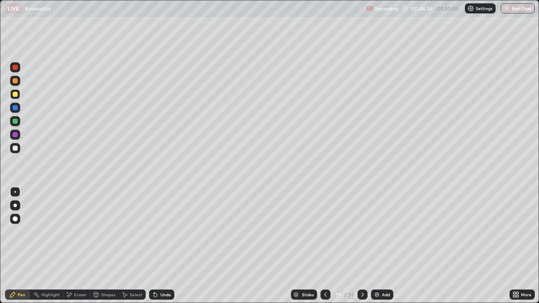
click at [377, 246] on img at bounding box center [377, 295] width 7 height 7
click at [158, 246] on div "Undo" at bounding box center [161, 295] width 25 height 10
click at [157, 246] on div "Undo" at bounding box center [161, 295] width 25 height 10
click at [159, 246] on div "Undo" at bounding box center [161, 295] width 25 height 10
click at [164, 246] on div "Undo" at bounding box center [166, 295] width 11 height 4
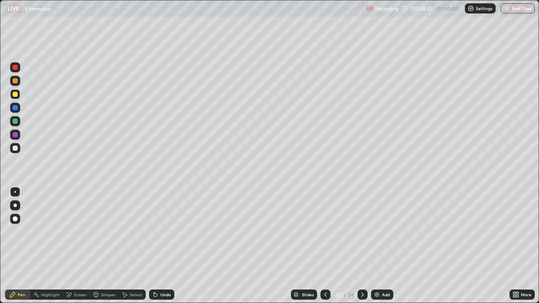
click at [163, 246] on div "Undo" at bounding box center [166, 295] width 11 height 4
click at [162, 246] on div "Undo" at bounding box center [161, 295] width 25 height 10
click at [161, 246] on div "Undo" at bounding box center [161, 295] width 25 height 10
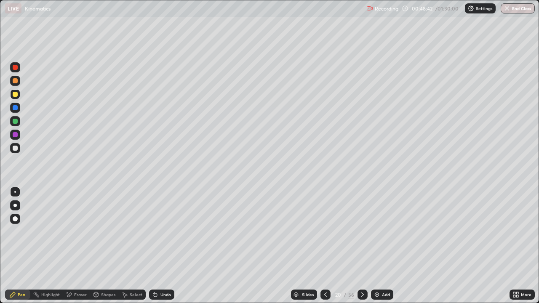
click at [161, 246] on div "Undo" at bounding box center [161, 295] width 25 height 10
click at [159, 246] on div "Undo" at bounding box center [161, 295] width 25 height 10
click at [74, 246] on div "Eraser" at bounding box center [80, 295] width 13 height 4
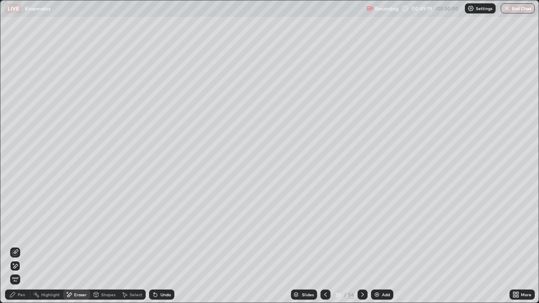
click at [19, 246] on div "Pen" at bounding box center [22, 295] width 8 height 4
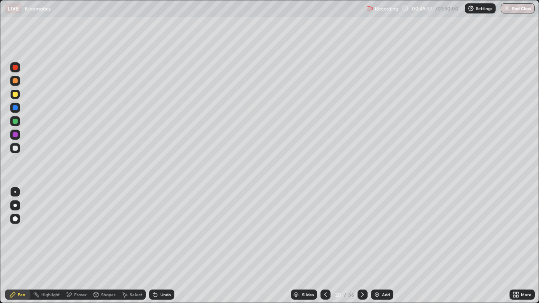
click at [16, 121] on div at bounding box center [15, 121] width 5 height 5
click at [161, 246] on div "Undo" at bounding box center [166, 295] width 11 height 4
click at [158, 246] on div "Undo" at bounding box center [161, 295] width 25 height 10
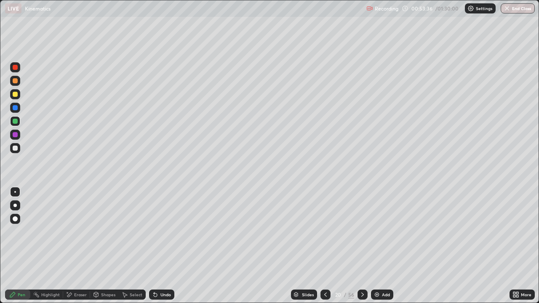
click at [159, 246] on div "Undo" at bounding box center [161, 295] width 25 height 10
click at [161, 246] on div "Undo" at bounding box center [166, 295] width 11 height 4
click at [158, 246] on div "Undo" at bounding box center [161, 295] width 25 height 10
click at [156, 246] on icon at bounding box center [155, 295] width 7 height 7
click at [376, 246] on img at bounding box center [377, 295] width 7 height 7
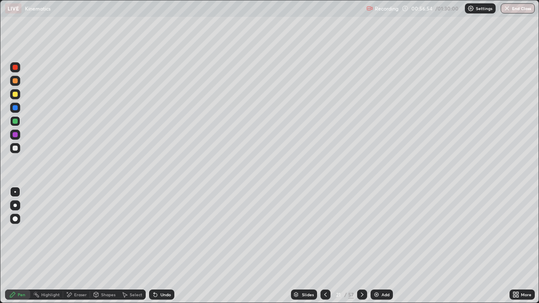
click at [158, 246] on icon at bounding box center [155, 295] width 7 height 7
click at [15, 96] on div at bounding box center [15, 94] width 5 height 5
click at [378, 246] on img at bounding box center [376, 295] width 7 height 7
click at [103, 246] on div "Shapes" at bounding box center [108, 295] width 14 height 4
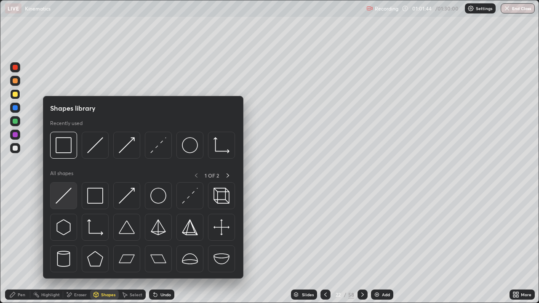
click at [72, 200] on div at bounding box center [63, 195] width 27 height 27
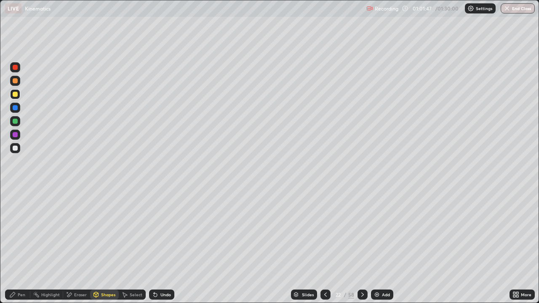
click at [21, 246] on div "Pen" at bounding box center [22, 295] width 8 height 4
click at [154, 246] on icon at bounding box center [154, 293] width 1 height 1
click at [163, 246] on div "Undo" at bounding box center [166, 295] width 11 height 4
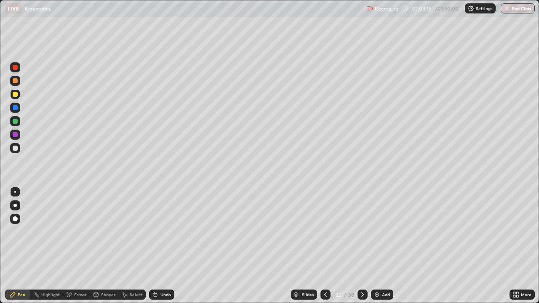
click at [163, 246] on div "Undo" at bounding box center [166, 295] width 11 height 4
click at [11, 123] on div at bounding box center [15, 121] width 10 height 10
click at [16, 108] on div at bounding box center [15, 107] width 5 height 5
click at [135, 246] on div "Select" at bounding box center [136, 295] width 13 height 4
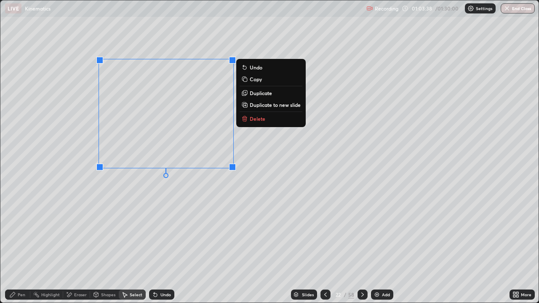
click at [248, 93] on button "Duplicate" at bounding box center [271, 93] width 63 height 10
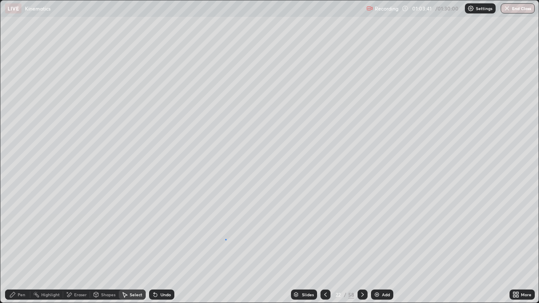
click at [225, 239] on div "0 ° Undo Copy Duplicate Duplicate to new slide Delete" at bounding box center [269, 151] width 539 height 303
click at [19, 246] on div "Pen" at bounding box center [17, 295] width 25 height 10
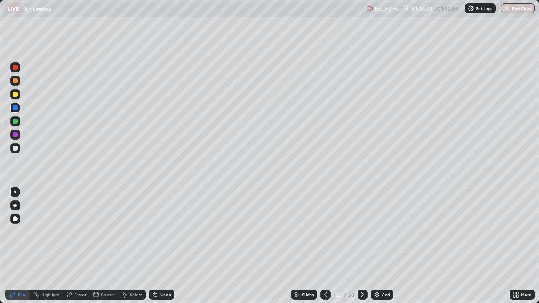
click at [163, 246] on div "Undo" at bounding box center [166, 295] width 11 height 4
click at [82, 246] on div "Eraser" at bounding box center [80, 295] width 13 height 4
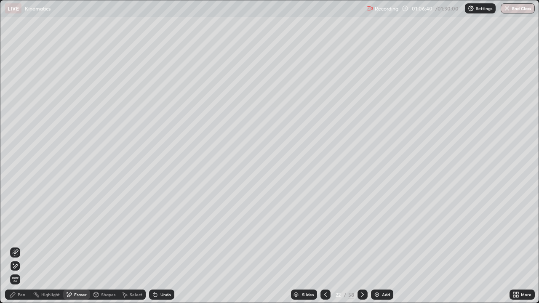
click at [20, 246] on div "Pen" at bounding box center [17, 295] width 25 height 10
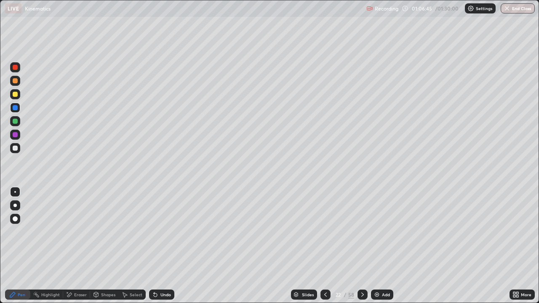
click at [160, 246] on div "Undo" at bounding box center [161, 295] width 25 height 10
click at [164, 246] on div "Undo" at bounding box center [166, 295] width 11 height 4
click at [130, 246] on div "Select" at bounding box center [136, 295] width 13 height 4
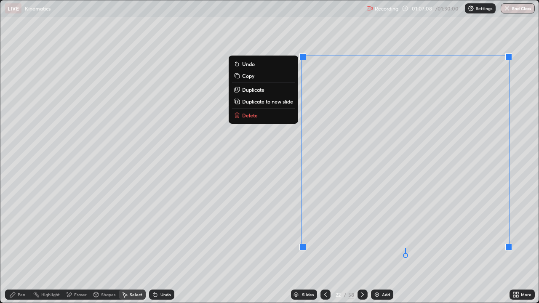
click at [285, 114] on button "Delete" at bounding box center [263, 115] width 63 height 10
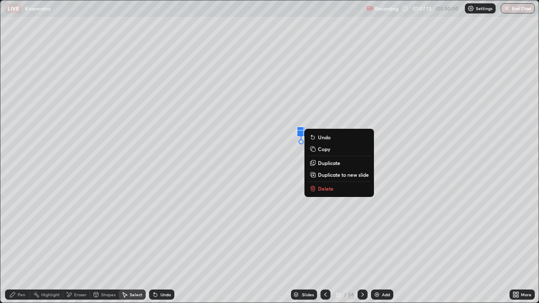
click at [322, 190] on p "Delete" at bounding box center [326, 188] width 16 height 7
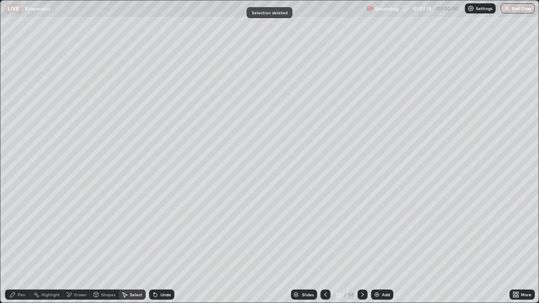
click at [21, 246] on div "Pen" at bounding box center [22, 295] width 8 height 4
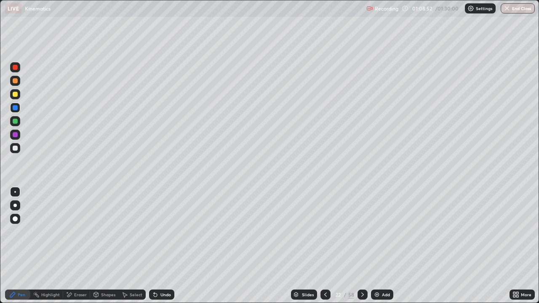
click at [130, 246] on div "Select" at bounding box center [132, 295] width 27 height 10
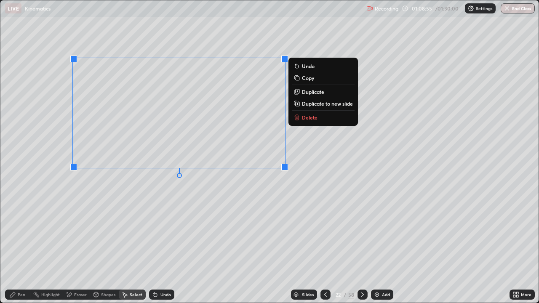
click at [301, 95] on button "Duplicate" at bounding box center [323, 92] width 63 height 10
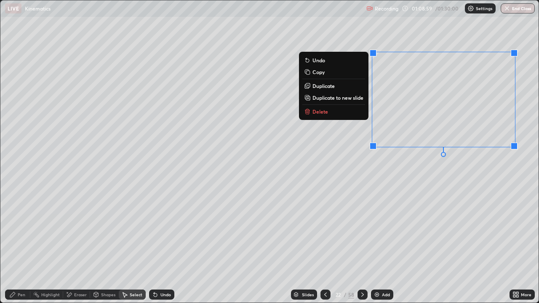
click at [351, 169] on div "0 ° Undo Copy Duplicate Duplicate to new slide Delete" at bounding box center [269, 151] width 539 height 303
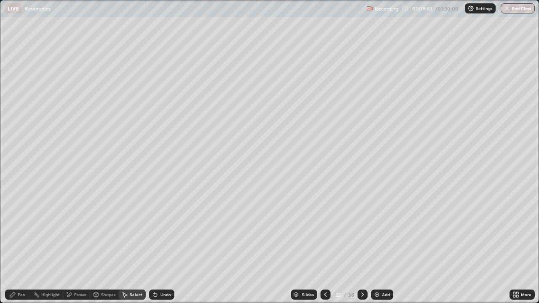
click at [16, 246] on icon at bounding box center [12, 295] width 7 height 7
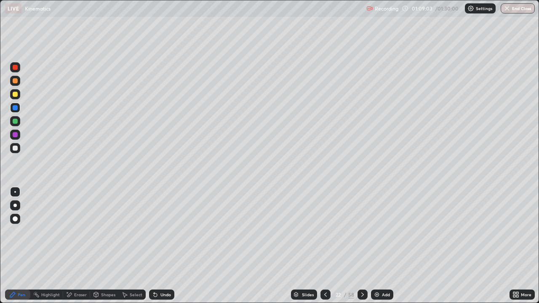
click at [16, 148] on div at bounding box center [15, 148] width 5 height 5
click at [85, 246] on div "Eraser" at bounding box center [80, 295] width 13 height 4
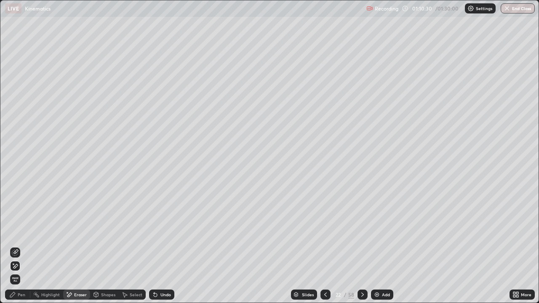
click at [26, 246] on div "Pen" at bounding box center [17, 295] width 25 height 10
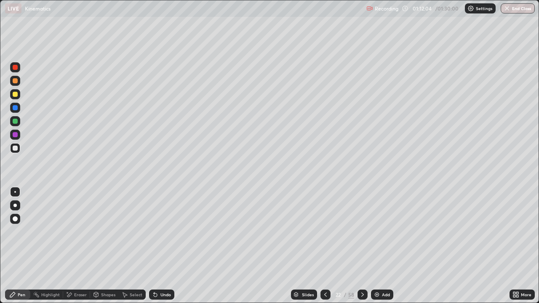
click at [83, 246] on div "Eraser" at bounding box center [80, 295] width 13 height 4
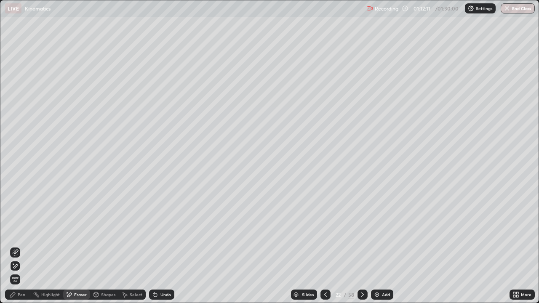
click at [25, 246] on div "Pen" at bounding box center [17, 295] width 25 height 10
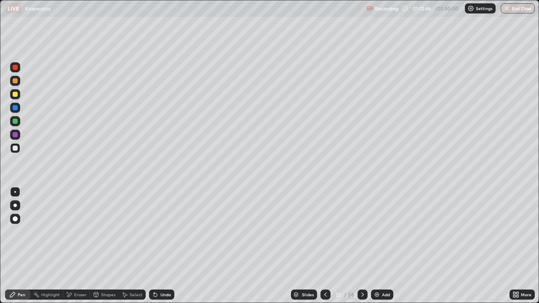
click at [77, 246] on div "Eraser" at bounding box center [80, 295] width 13 height 4
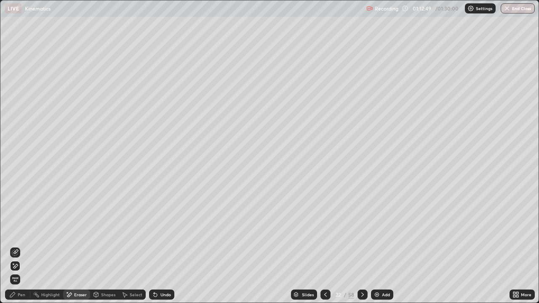
click at [21, 246] on div "Pen" at bounding box center [22, 295] width 8 height 4
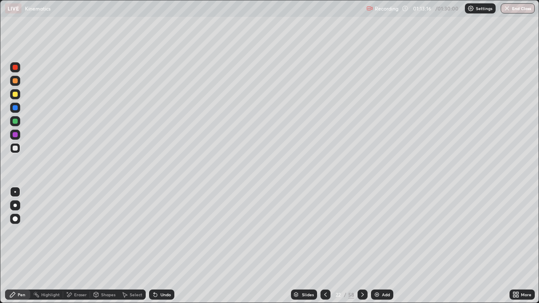
click at [163, 246] on div "Undo" at bounding box center [166, 295] width 11 height 4
click at [166, 246] on div "Undo" at bounding box center [166, 295] width 11 height 4
click at [169, 246] on div "Undo" at bounding box center [161, 295] width 25 height 10
click at [133, 246] on div "Select" at bounding box center [136, 295] width 13 height 4
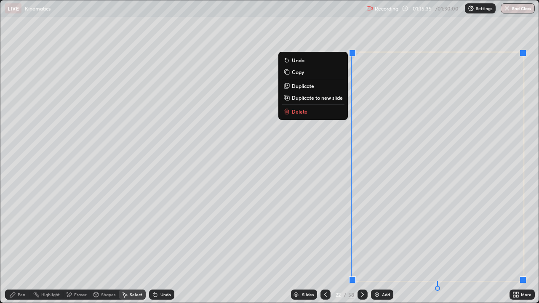
click at [317, 110] on button "Delete" at bounding box center [313, 112] width 63 height 10
click at [331, 142] on div "0 ° Undo Copy Duplicate Duplicate to new slide Delete" at bounding box center [269, 151] width 539 height 303
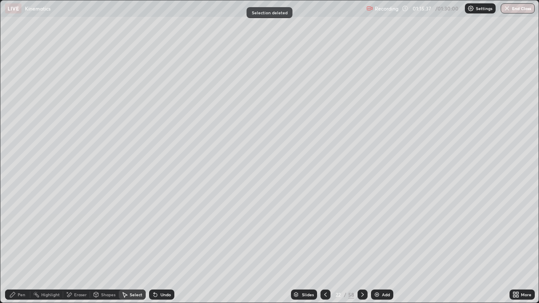
click at [96, 246] on icon at bounding box center [96, 296] width 0 height 3
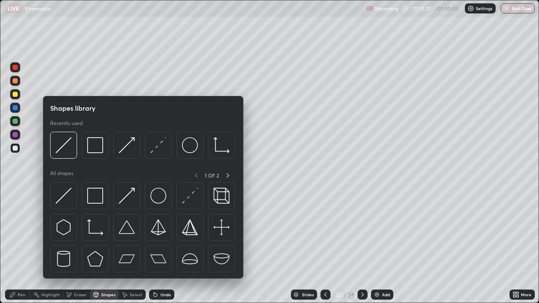
click at [72, 246] on icon at bounding box center [69, 295] width 7 height 7
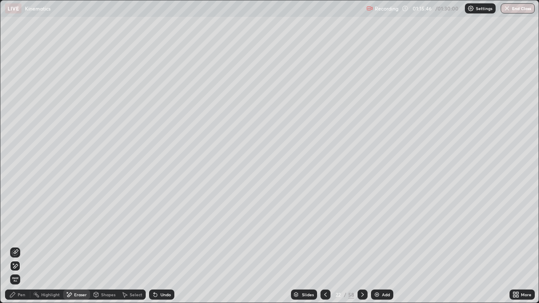
click at [20, 246] on div "Pen" at bounding box center [22, 295] width 8 height 4
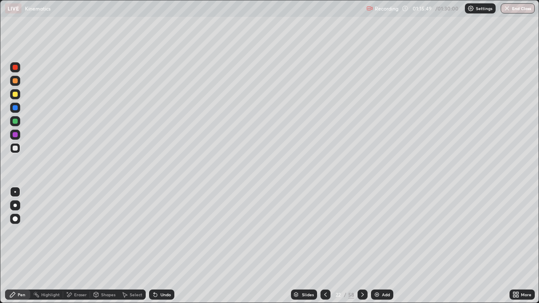
click at [81, 246] on div "Eraser" at bounding box center [80, 295] width 13 height 4
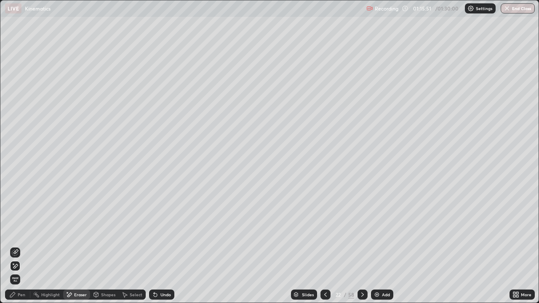
click at [19, 246] on div "Pen" at bounding box center [22, 295] width 8 height 4
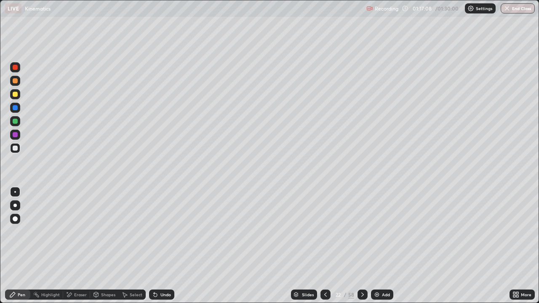
click at [134, 246] on div "Select" at bounding box center [136, 295] width 13 height 4
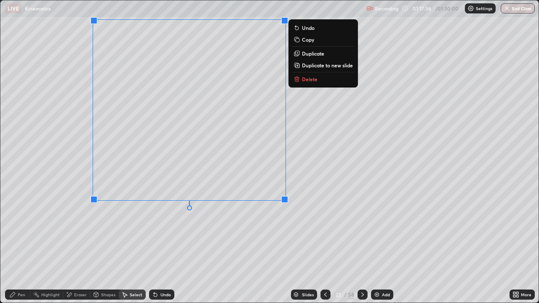
click at [161, 246] on div "Undo" at bounding box center [161, 295] width 25 height 10
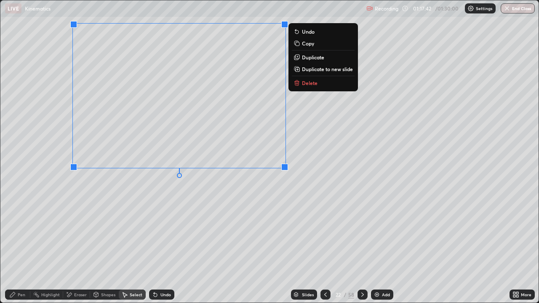
click at [300, 57] on icon at bounding box center [297, 57] width 7 height 7
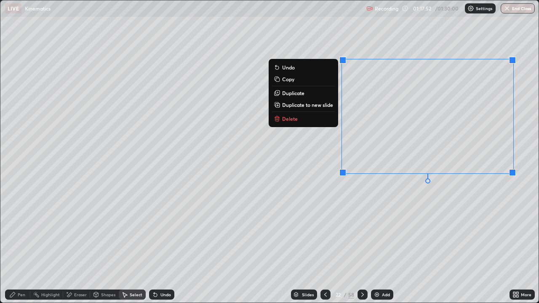
click at [394, 192] on div "0 ° Undo Copy Duplicate Duplicate to new slide Delete" at bounding box center [269, 151] width 539 height 303
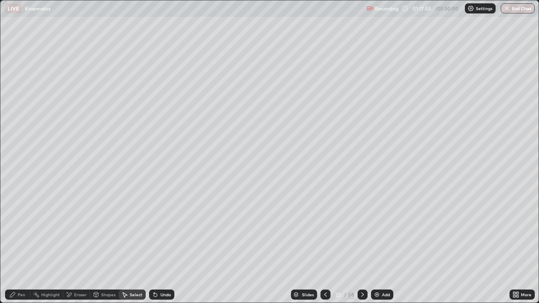
click at [24, 246] on div "Pen" at bounding box center [22, 295] width 8 height 4
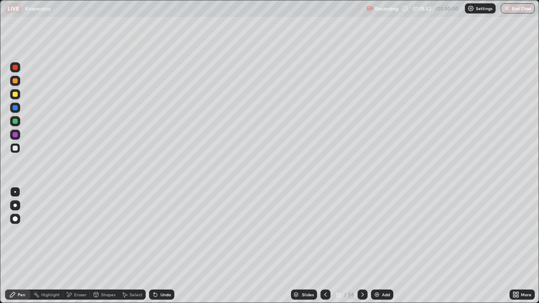
click at [161, 246] on div "Undo" at bounding box center [166, 295] width 11 height 4
click at [163, 246] on div "Undo" at bounding box center [166, 295] width 11 height 4
click at [166, 246] on div "Undo" at bounding box center [166, 295] width 11 height 4
click at [169, 246] on div "Undo" at bounding box center [166, 295] width 11 height 4
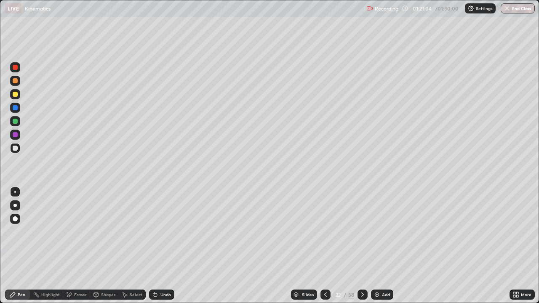
click at [162, 246] on div "Undo" at bounding box center [166, 295] width 11 height 4
click at [17, 133] on div at bounding box center [15, 134] width 5 height 5
click at [163, 246] on div "Undo" at bounding box center [161, 295] width 25 height 10
click at [164, 246] on div "Undo" at bounding box center [161, 295] width 25 height 10
click at [166, 246] on div "Undo" at bounding box center [161, 295] width 25 height 10
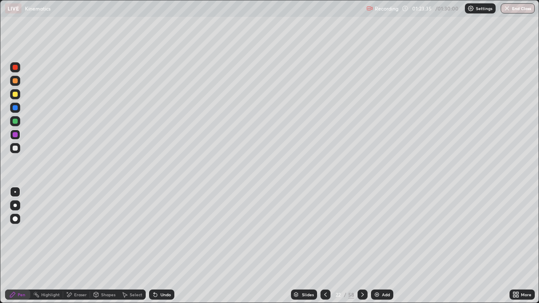
click at [79, 246] on div "Eraser" at bounding box center [80, 295] width 13 height 4
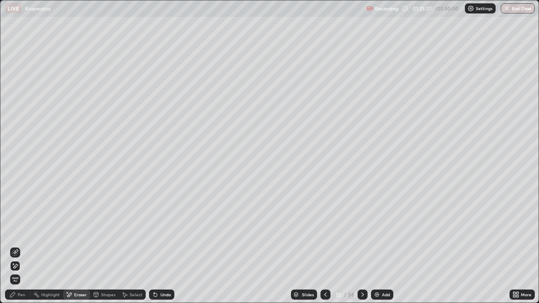
click at [16, 246] on icon at bounding box center [12, 295] width 7 height 7
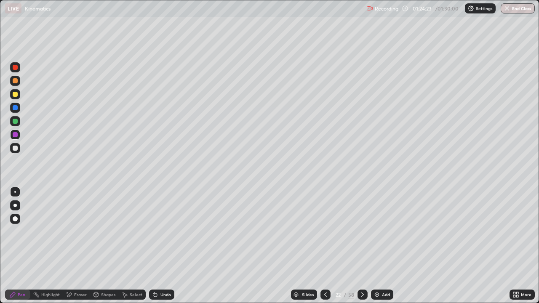
click at [16, 123] on div at bounding box center [15, 121] width 5 height 5
click at [82, 246] on div "Eraser" at bounding box center [80, 295] width 13 height 4
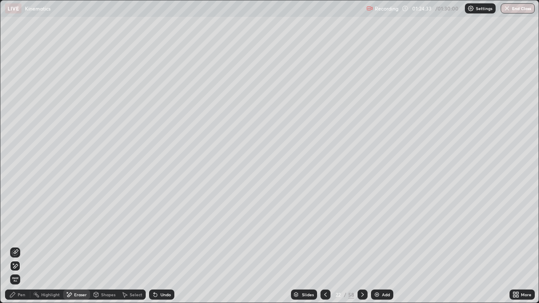
click at [16, 246] on icon at bounding box center [12, 295] width 7 height 7
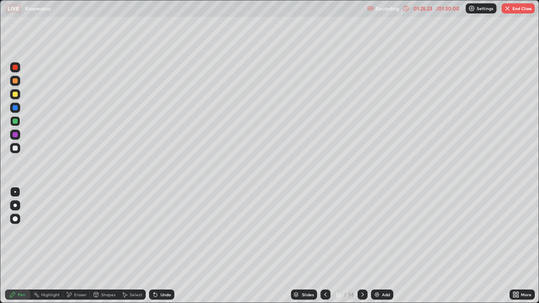
click at [388, 246] on div "Add" at bounding box center [386, 295] width 8 height 4
click at [16, 136] on div at bounding box center [15, 134] width 5 height 5
click at [164, 246] on div "Undo" at bounding box center [161, 295] width 25 height 10
click at [162, 246] on div "Undo" at bounding box center [161, 295] width 25 height 10
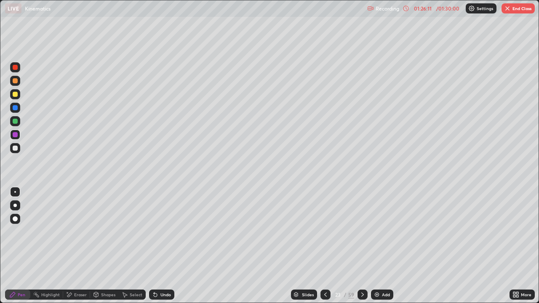
click at [162, 246] on div "Undo" at bounding box center [161, 295] width 25 height 10
click at [15, 148] on div at bounding box center [15, 148] width 5 height 5
click at [161, 246] on div "Undo" at bounding box center [166, 295] width 11 height 4
click at [162, 246] on div "Undo" at bounding box center [166, 295] width 11 height 4
click at [164, 246] on div "Undo" at bounding box center [166, 295] width 11 height 4
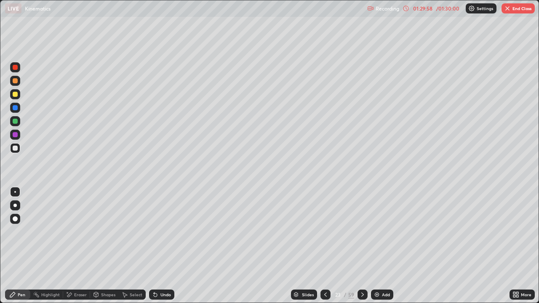
click at [161, 246] on div "Undo" at bounding box center [161, 295] width 25 height 10
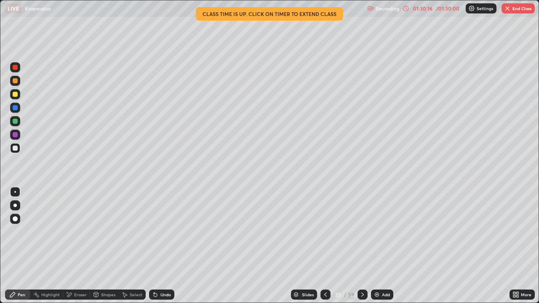
click at [79, 246] on div "Eraser" at bounding box center [80, 295] width 13 height 4
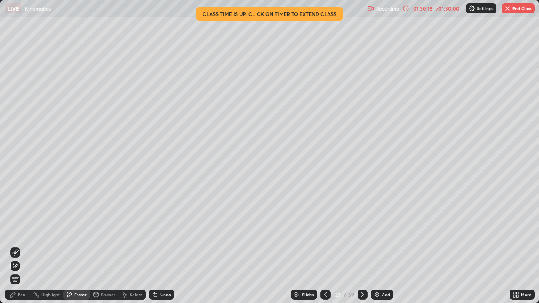
click at [20, 246] on div "Pen" at bounding box center [17, 295] width 25 height 10
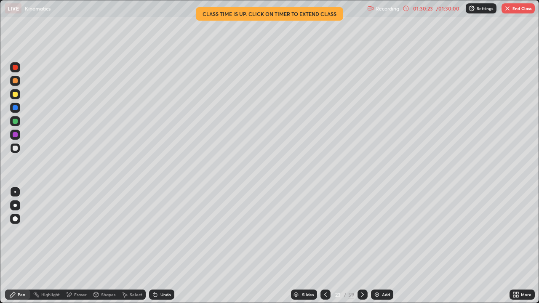
click at [81, 246] on div "Eraser" at bounding box center [80, 295] width 13 height 4
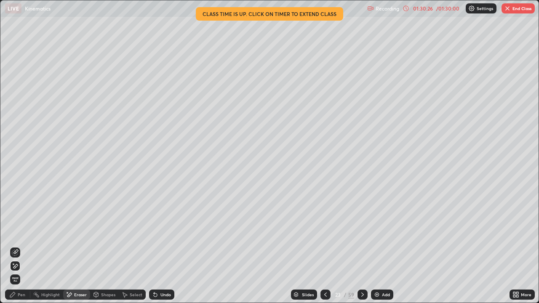
click at [21, 246] on div "Pen" at bounding box center [22, 295] width 8 height 4
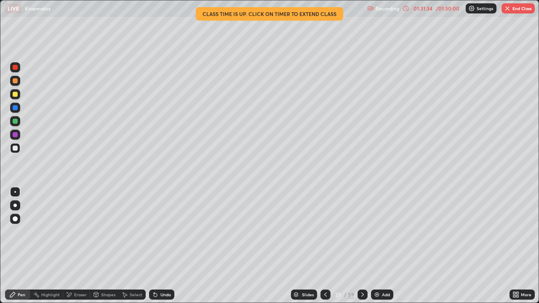
click at [83, 246] on div "Eraser" at bounding box center [80, 295] width 13 height 4
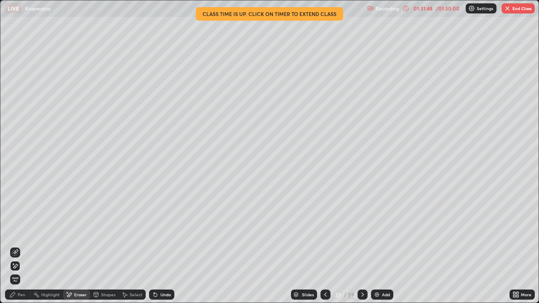
click at [21, 246] on div "Pen" at bounding box center [22, 295] width 8 height 4
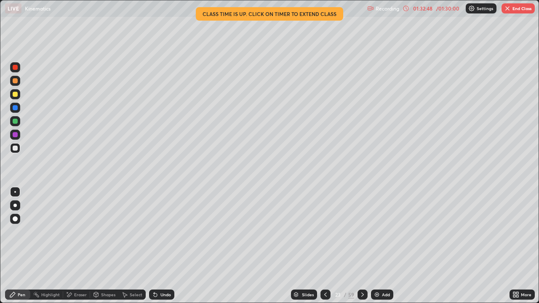
click at [167, 246] on div "Undo" at bounding box center [166, 295] width 11 height 4
click at [169, 246] on div "Undo" at bounding box center [166, 295] width 11 height 4
click at [173, 246] on div "Undo" at bounding box center [161, 295] width 25 height 10
click at [172, 246] on div "Undo" at bounding box center [161, 295] width 25 height 10
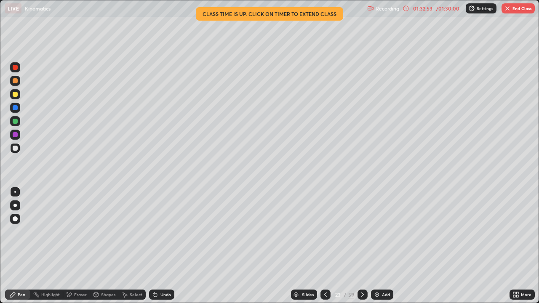
click at [163, 246] on div "Undo" at bounding box center [161, 295] width 25 height 10
click at [510, 11] on img "button" at bounding box center [507, 8] width 7 height 7
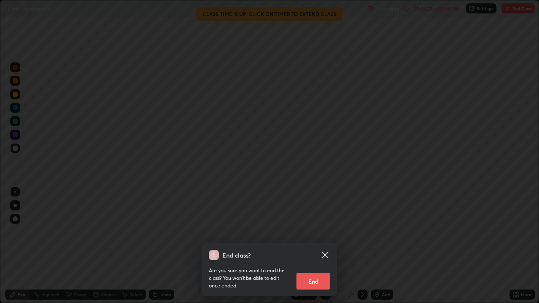
click at [321, 246] on button "End" at bounding box center [314, 281] width 34 height 17
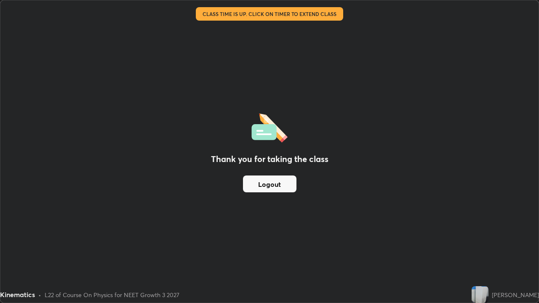
click at [253, 183] on button "Logout" at bounding box center [270, 184] width 54 height 17
click at [261, 189] on button "Logout" at bounding box center [270, 184] width 54 height 17
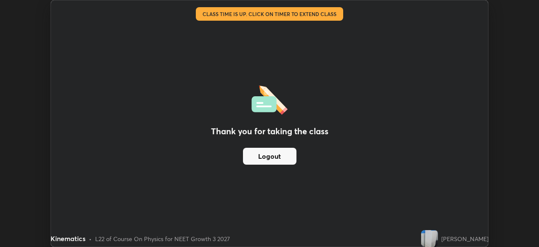
scroll to position [41897, 41605]
